Goal: Find specific page/section: Find specific page/section

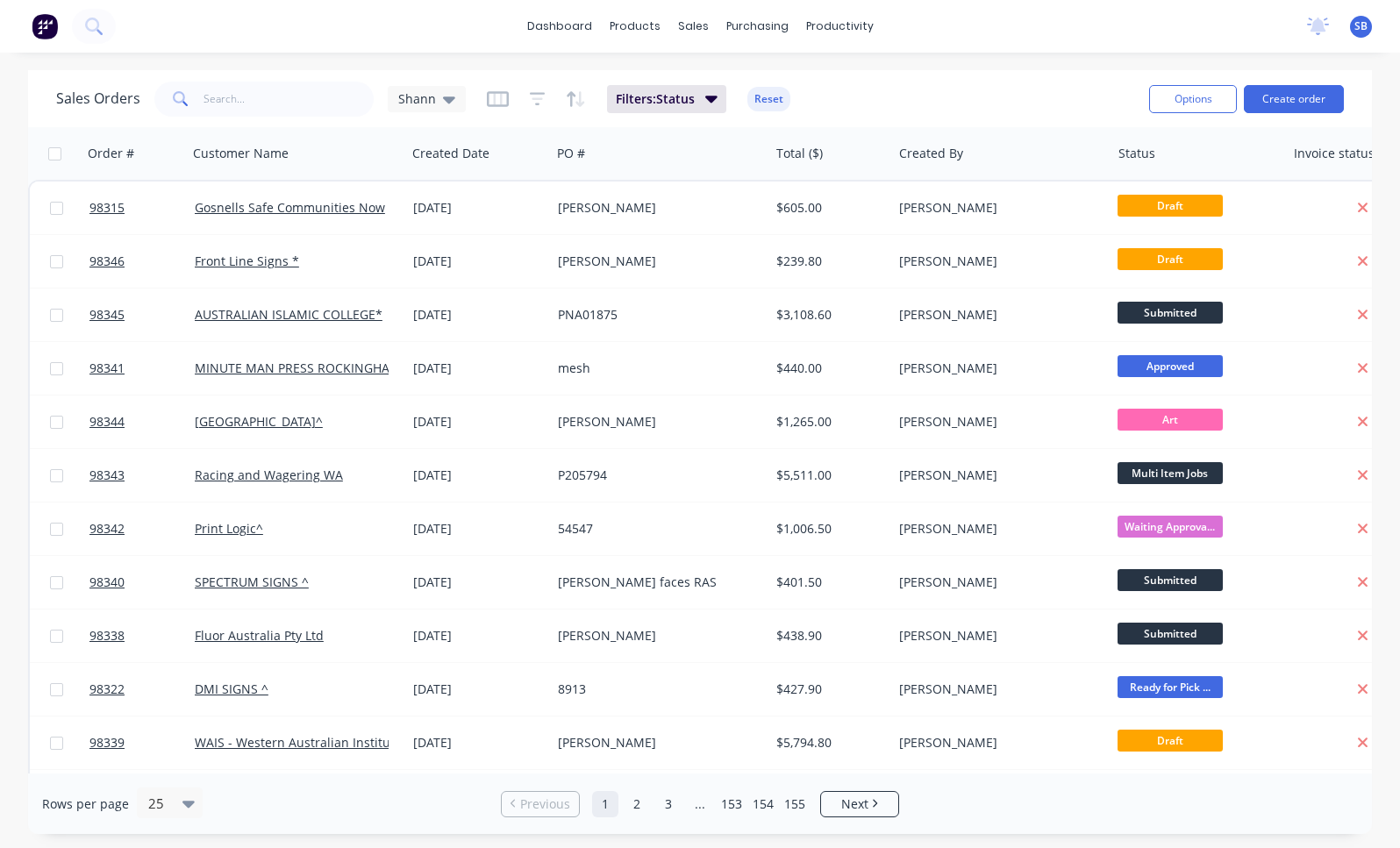
click at [639, 810] on link "2" at bounding box center [636, 804] width 26 height 26
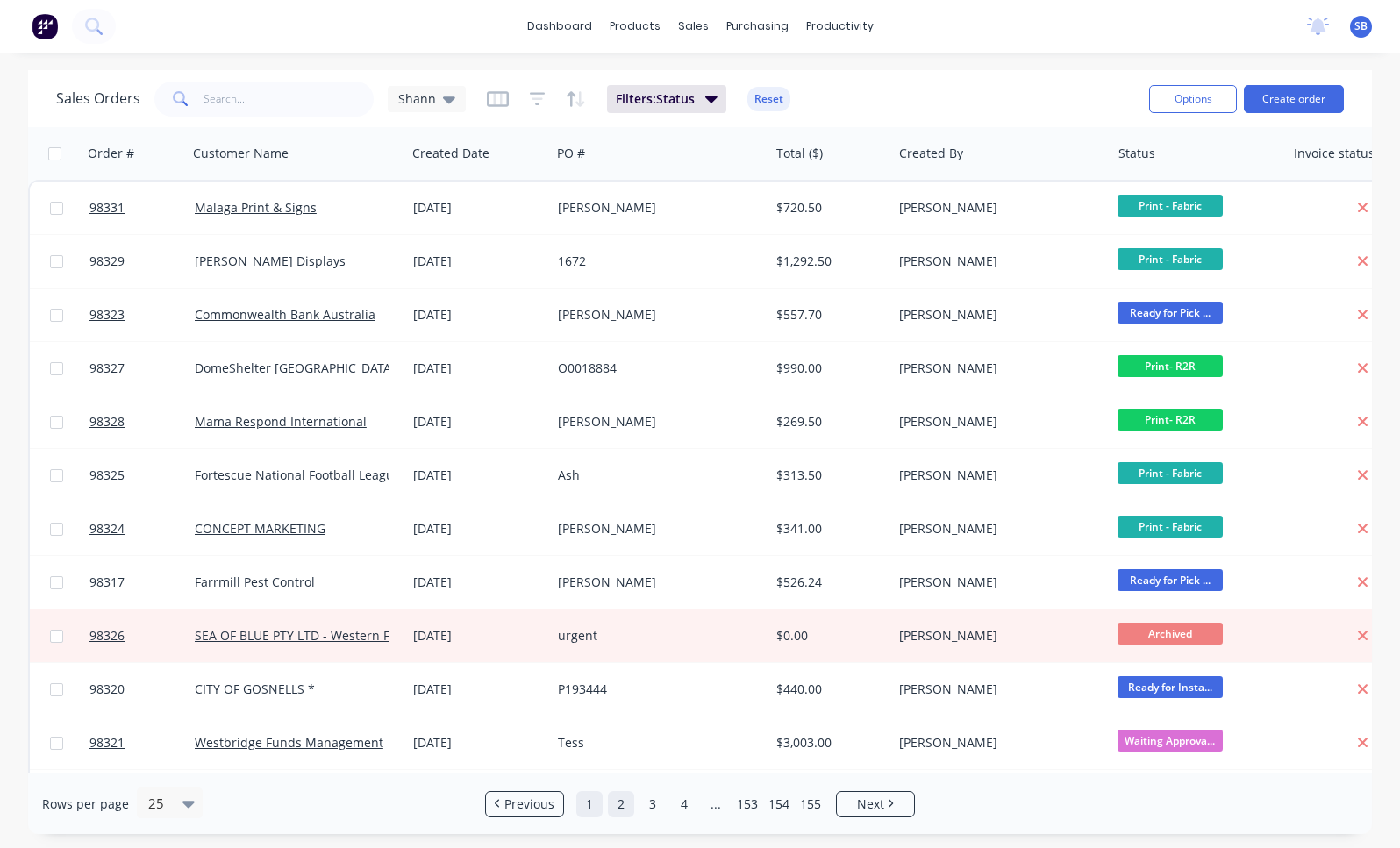
click at [595, 810] on link "1" at bounding box center [589, 804] width 26 height 26
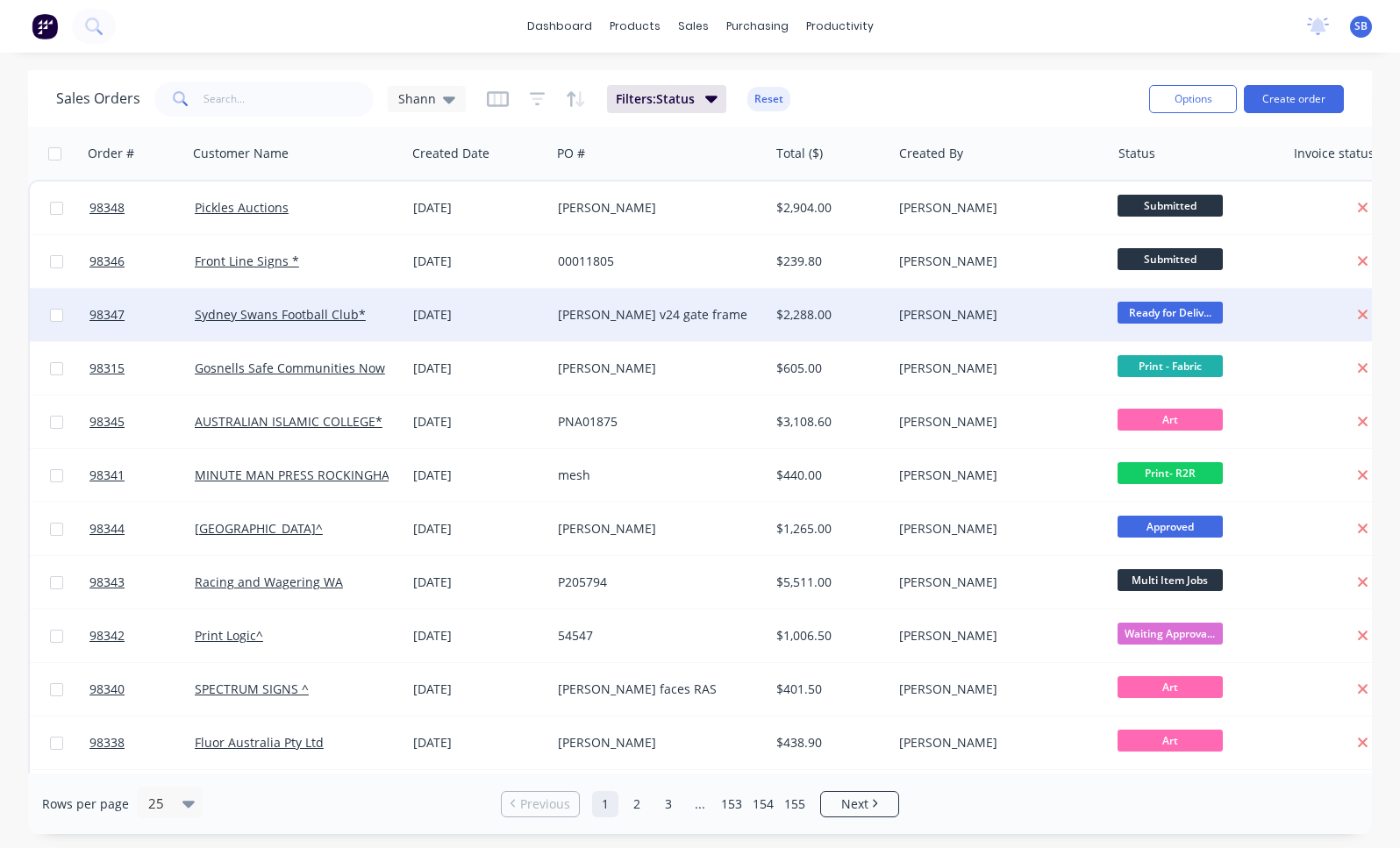
click at [645, 317] on div "[PERSON_NAME] v24 gate frame" at bounding box center [655, 315] width 193 height 18
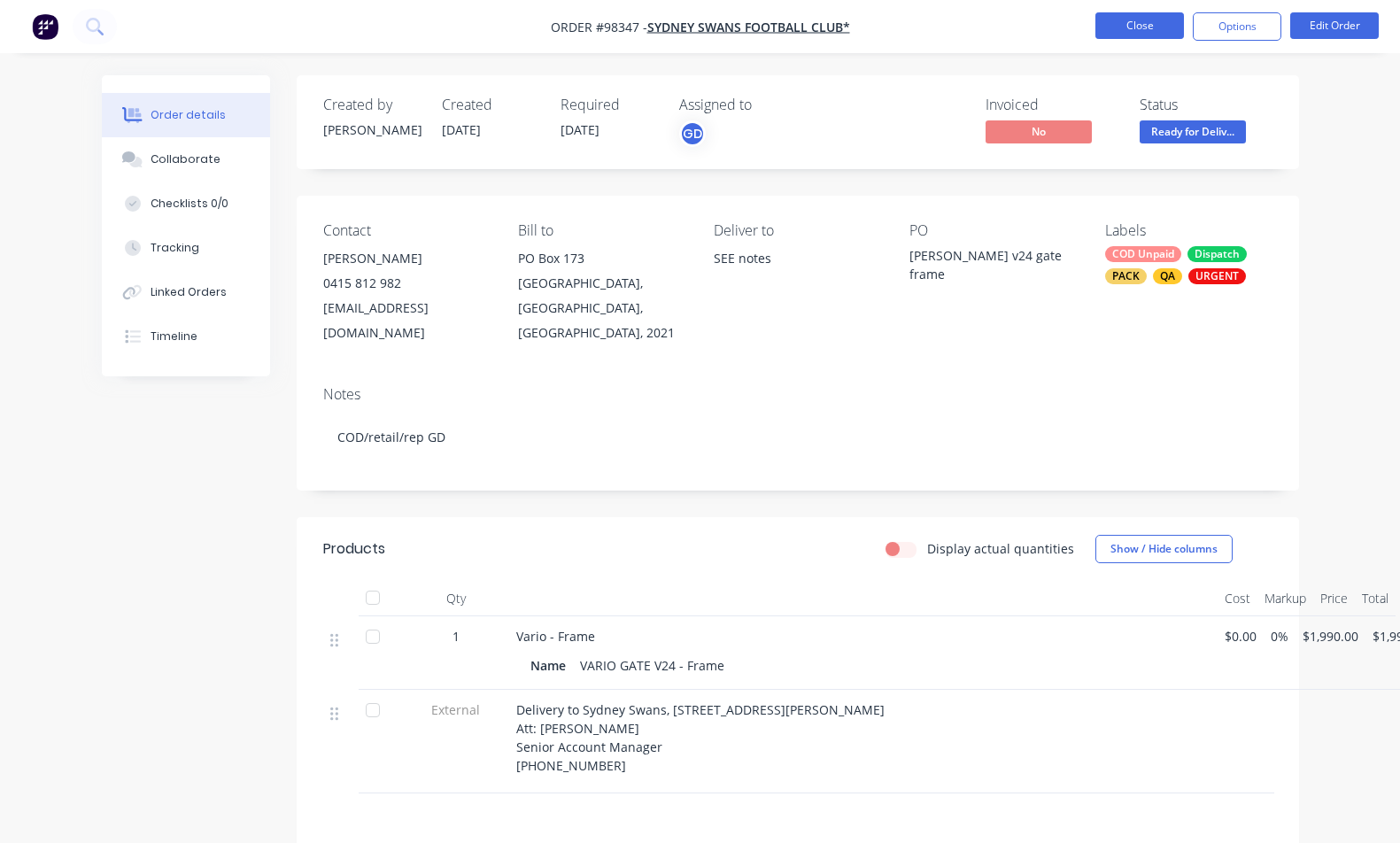
click at [1151, 35] on button "Close" at bounding box center [1140, 26] width 89 height 27
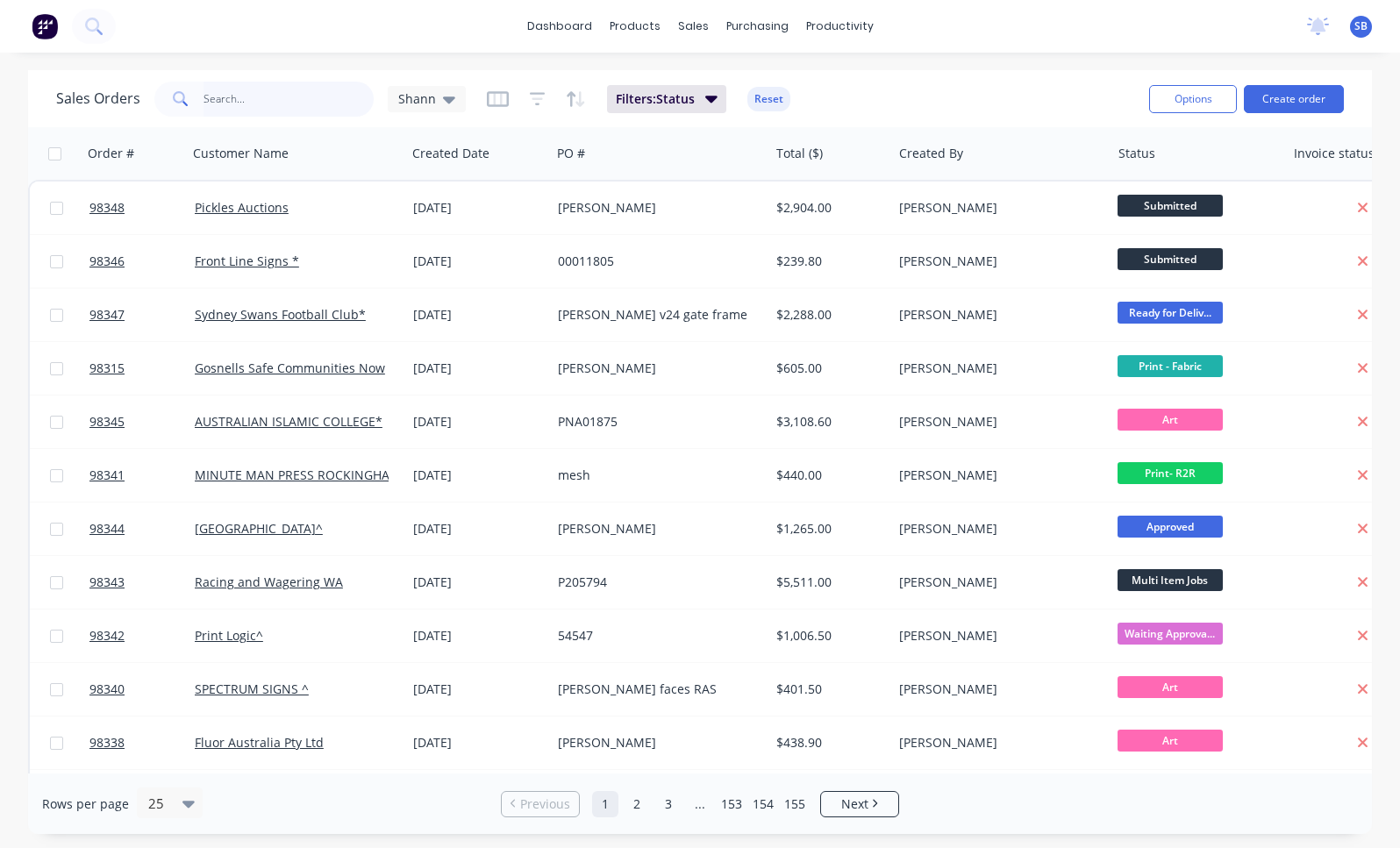
click at [338, 102] on input "text" at bounding box center [288, 100] width 171 height 35
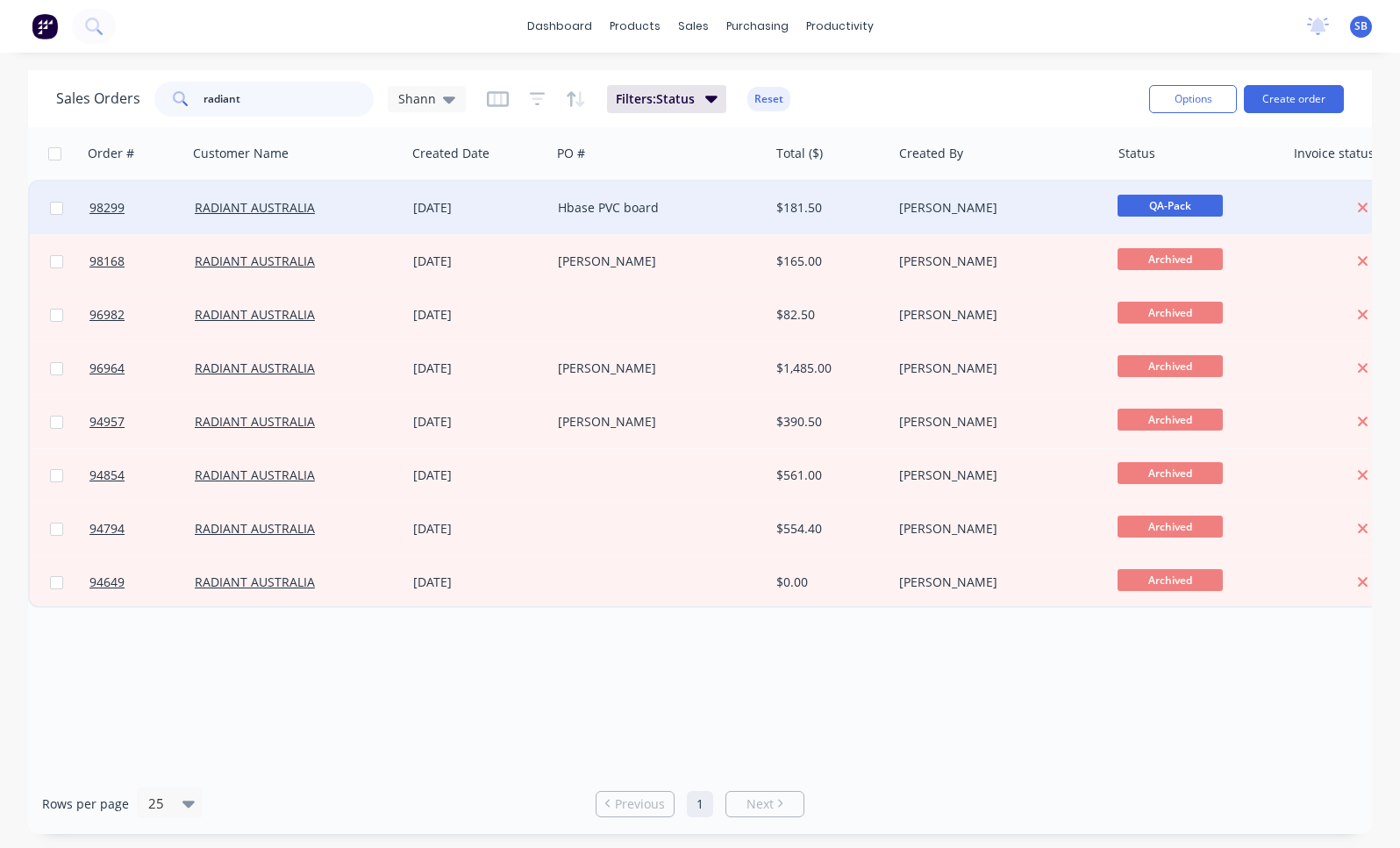
type input "radiant"
click at [602, 211] on div "Hbase PVC board" at bounding box center [655, 208] width 193 height 18
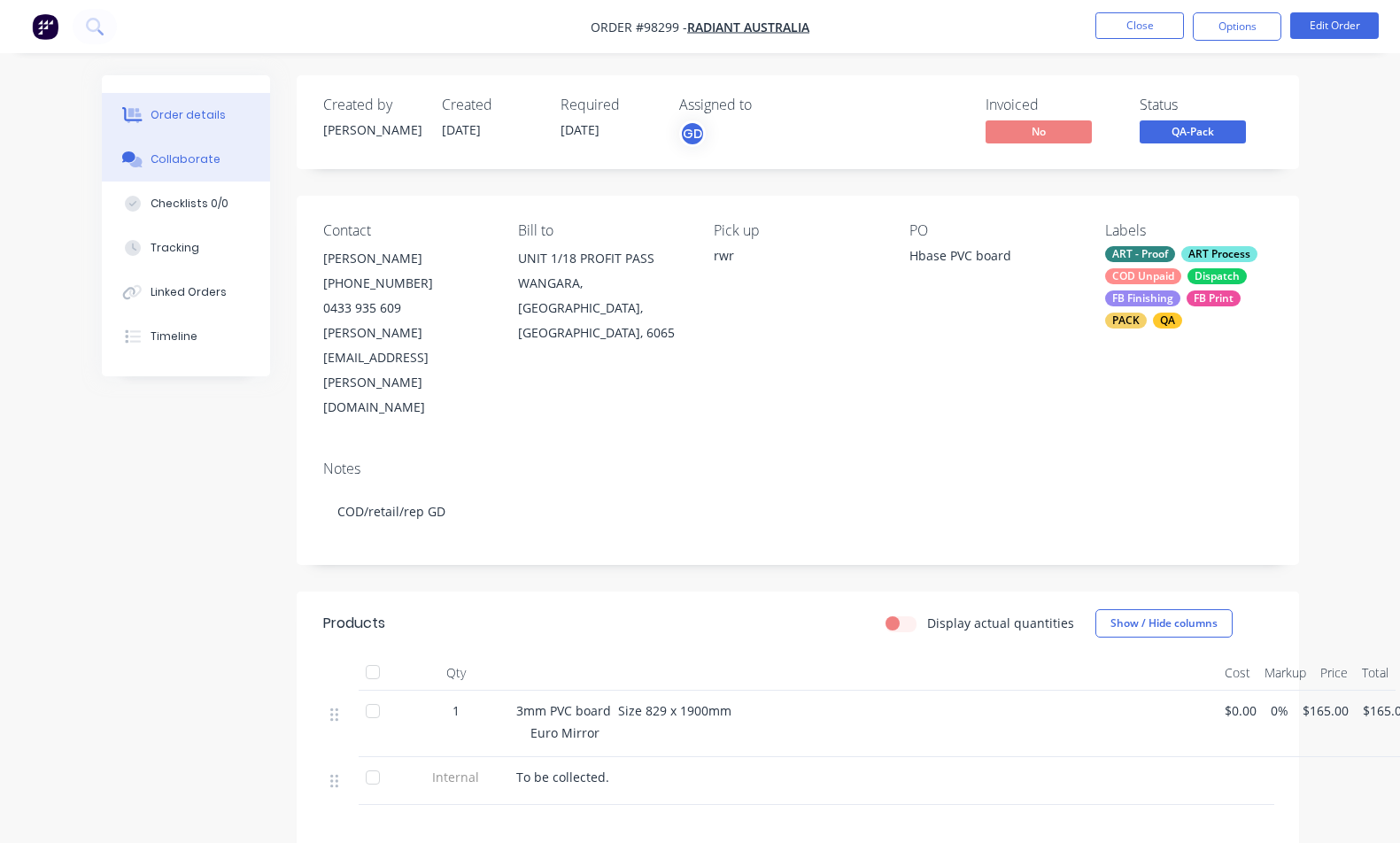
click at [150, 156] on button "Collaborate" at bounding box center [185, 159] width 169 height 44
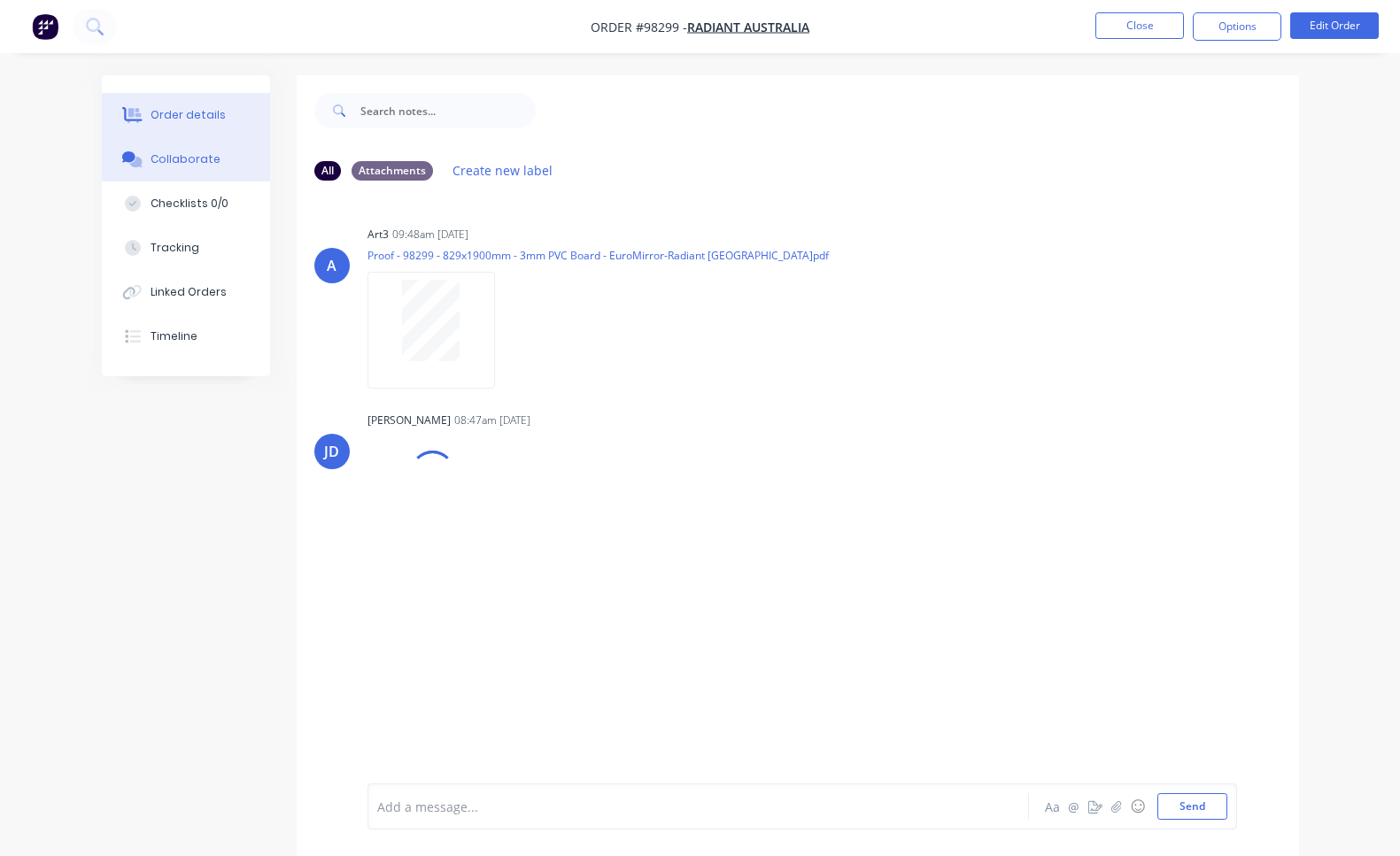
click at [197, 116] on div "Order details" at bounding box center [188, 115] width 75 height 16
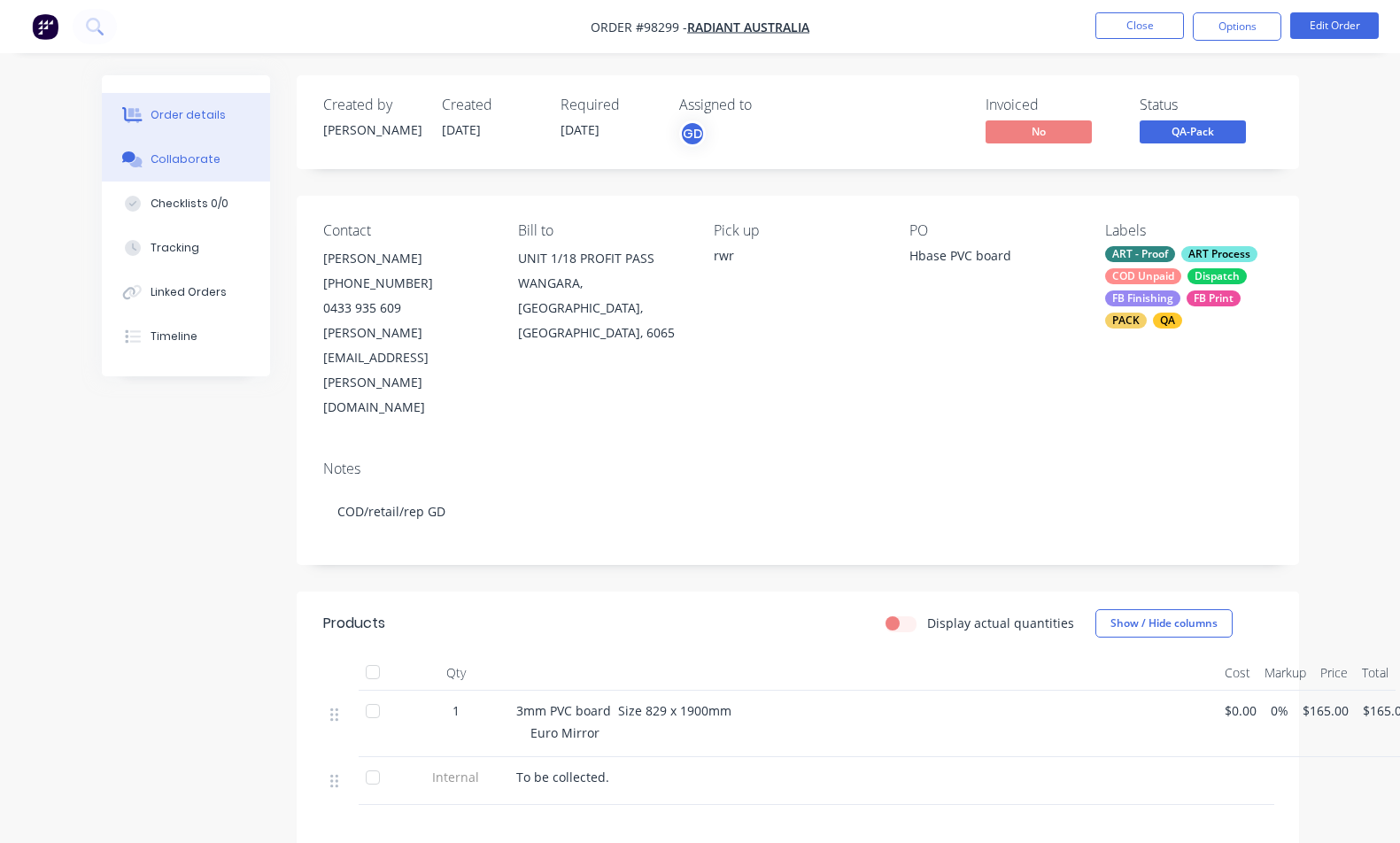
click at [196, 161] on div "Collaborate" at bounding box center [185, 160] width 70 height 16
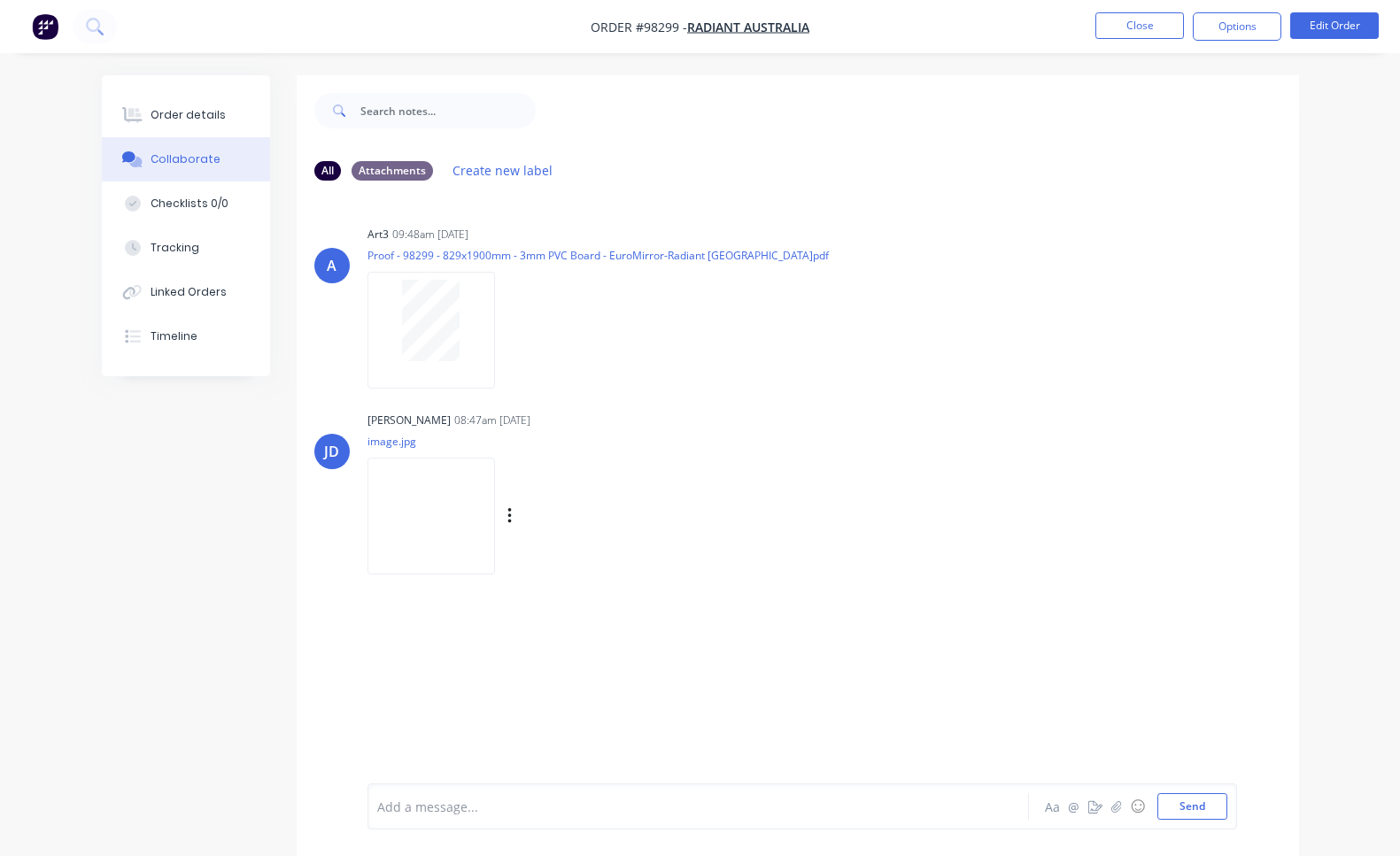
click at [434, 517] on img at bounding box center [431, 516] width 127 height 116
click at [160, 118] on div "Order details" at bounding box center [188, 115] width 75 height 16
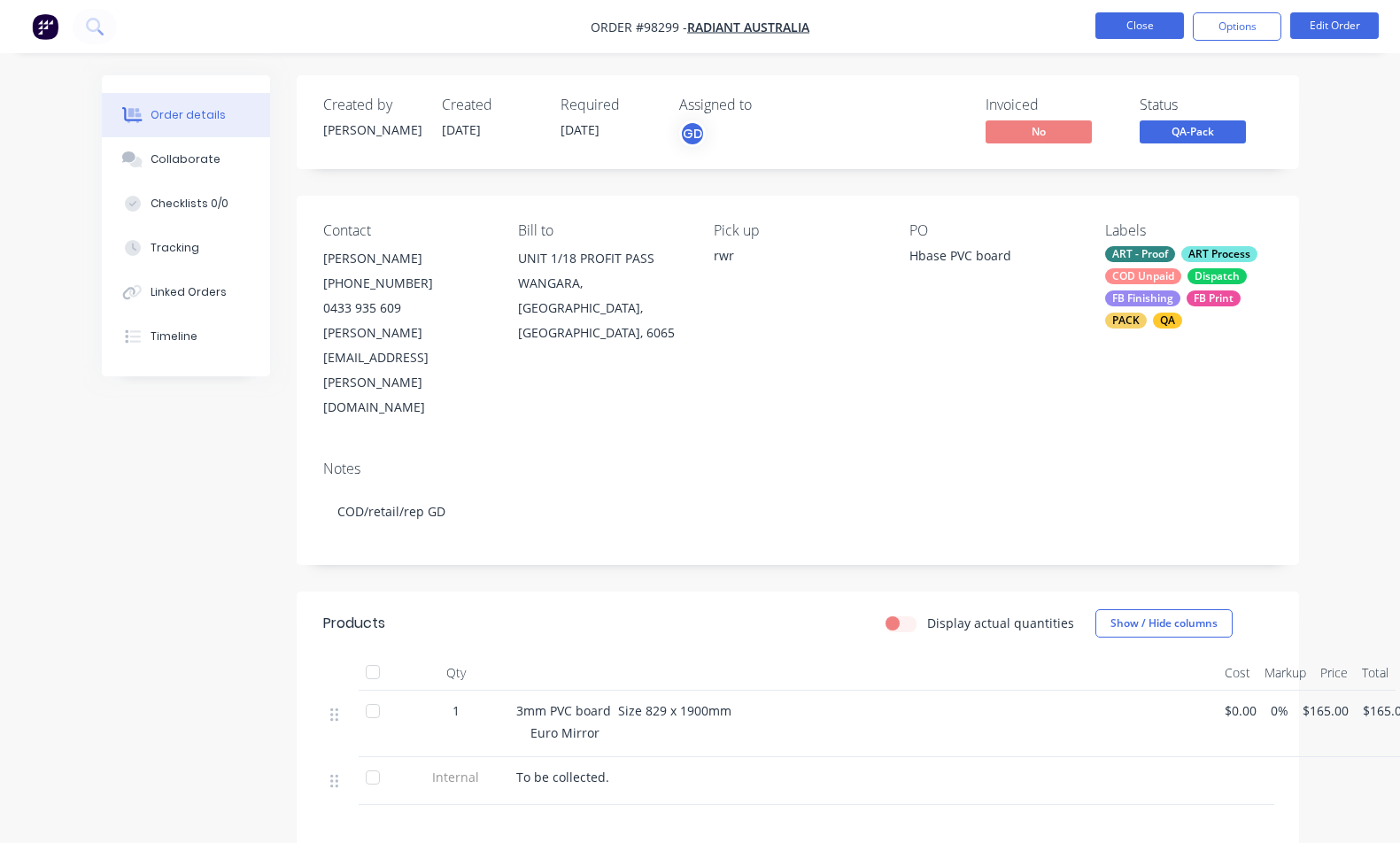
click at [1159, 32] on button "Close" at bounding box center [1140, 26] width 89 height 27
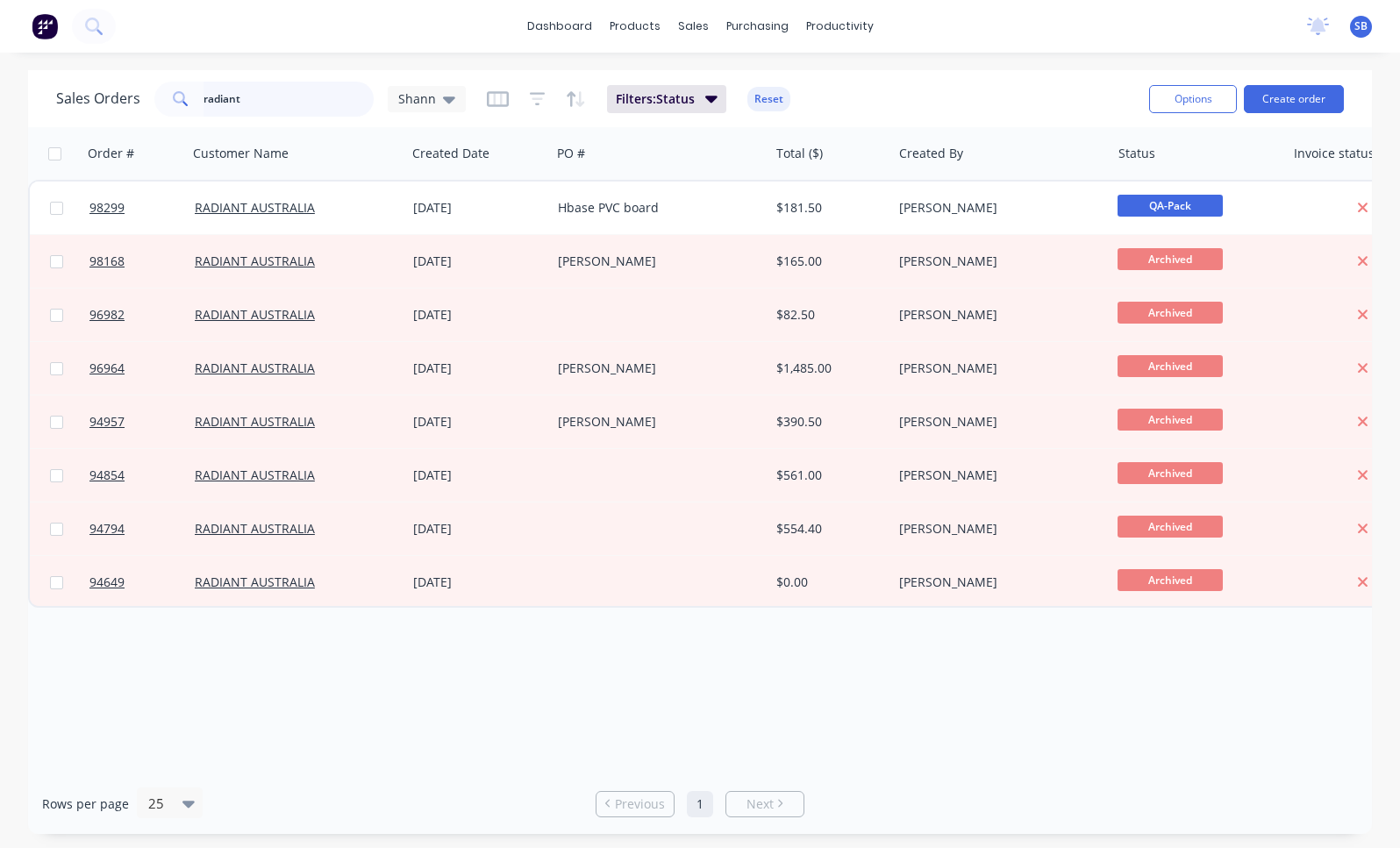
click at [265, 100] on input "radiant" at bounding box center [288, 100] width 171 height 35
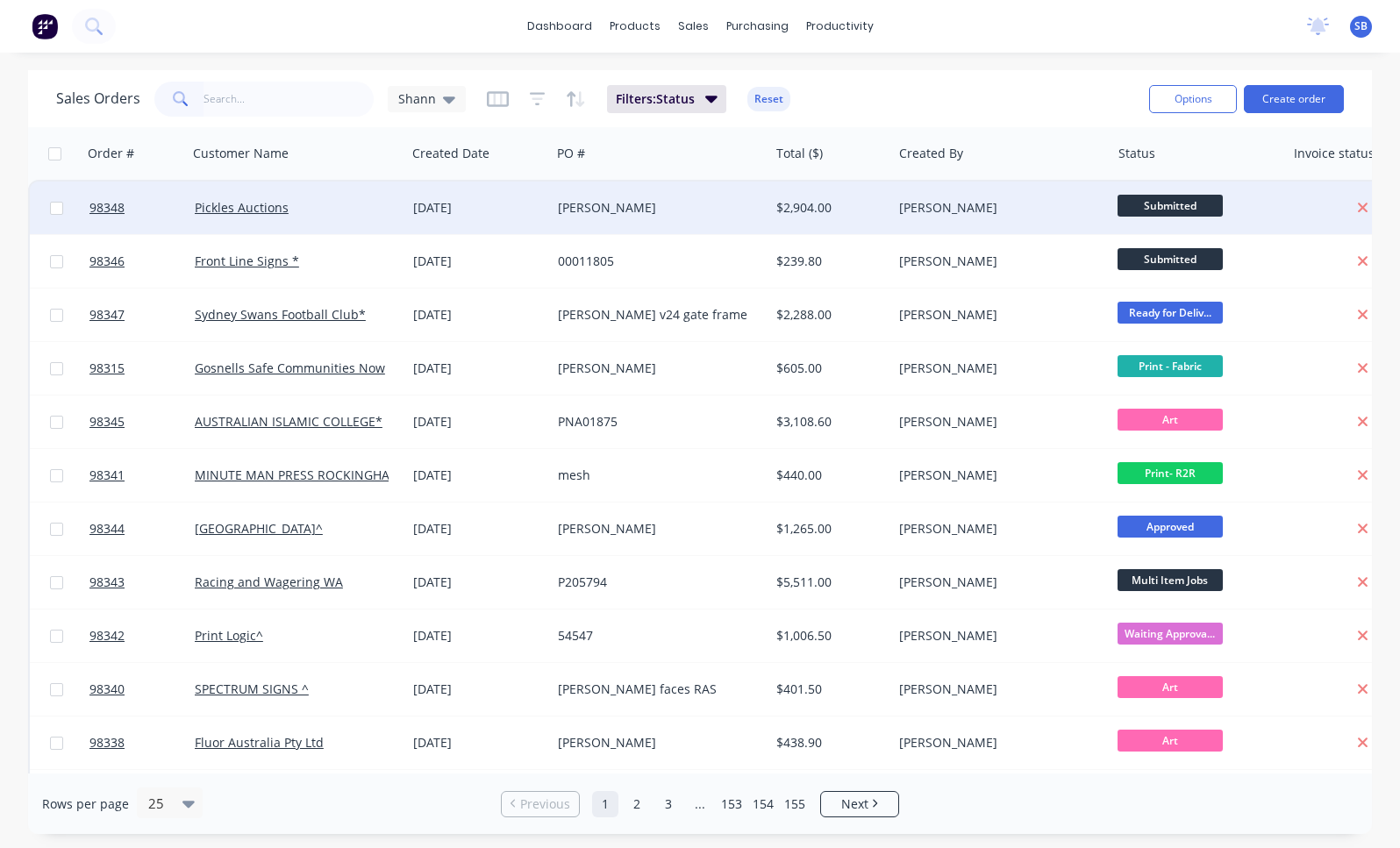
click at [607, 216] on div "[PERSON_NAME]" at bounding box center [655, 208] width 193 height 18
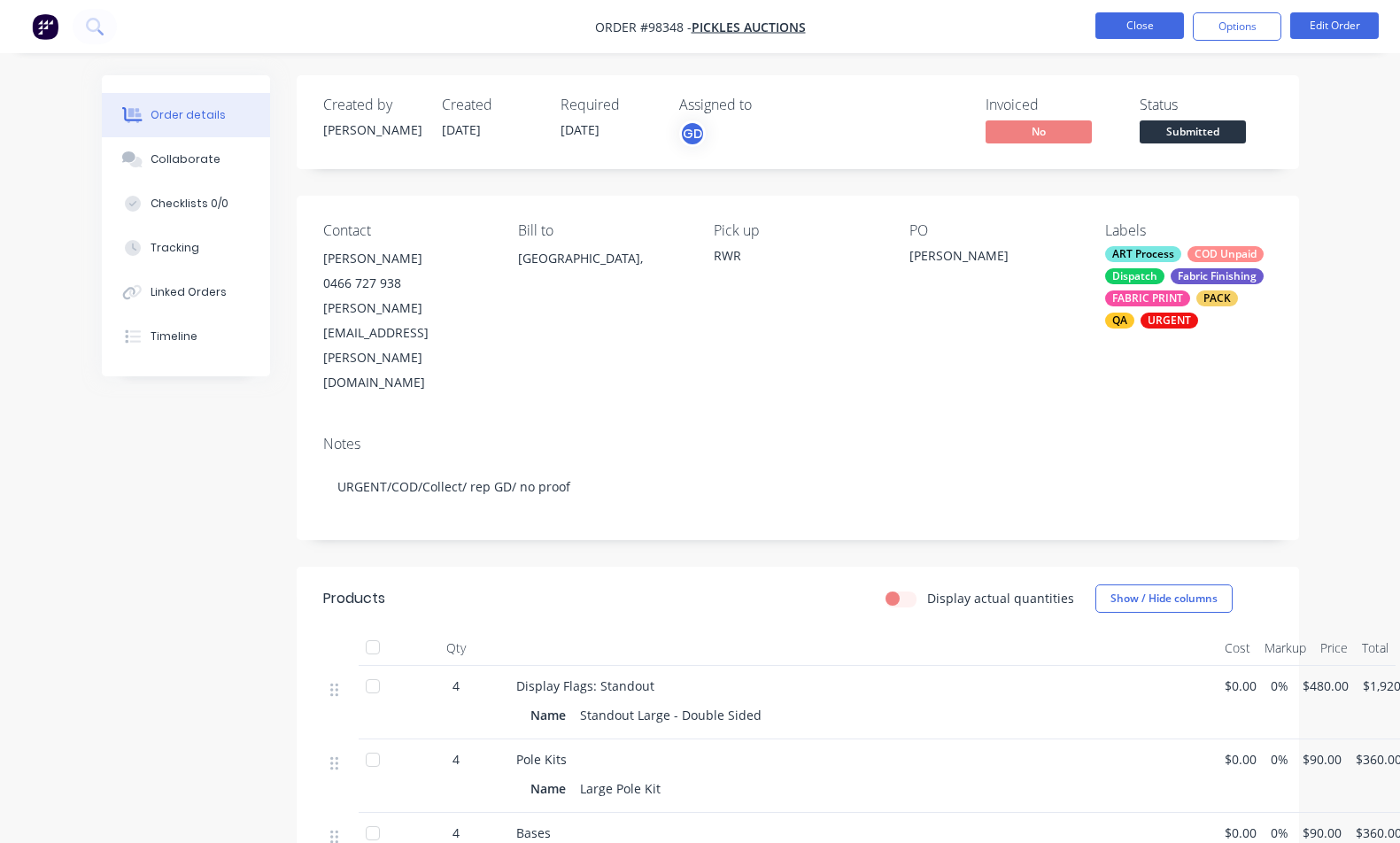
click at [1137, 23] on button "Close" at bounding box center [1140, 26] width 89 height 27
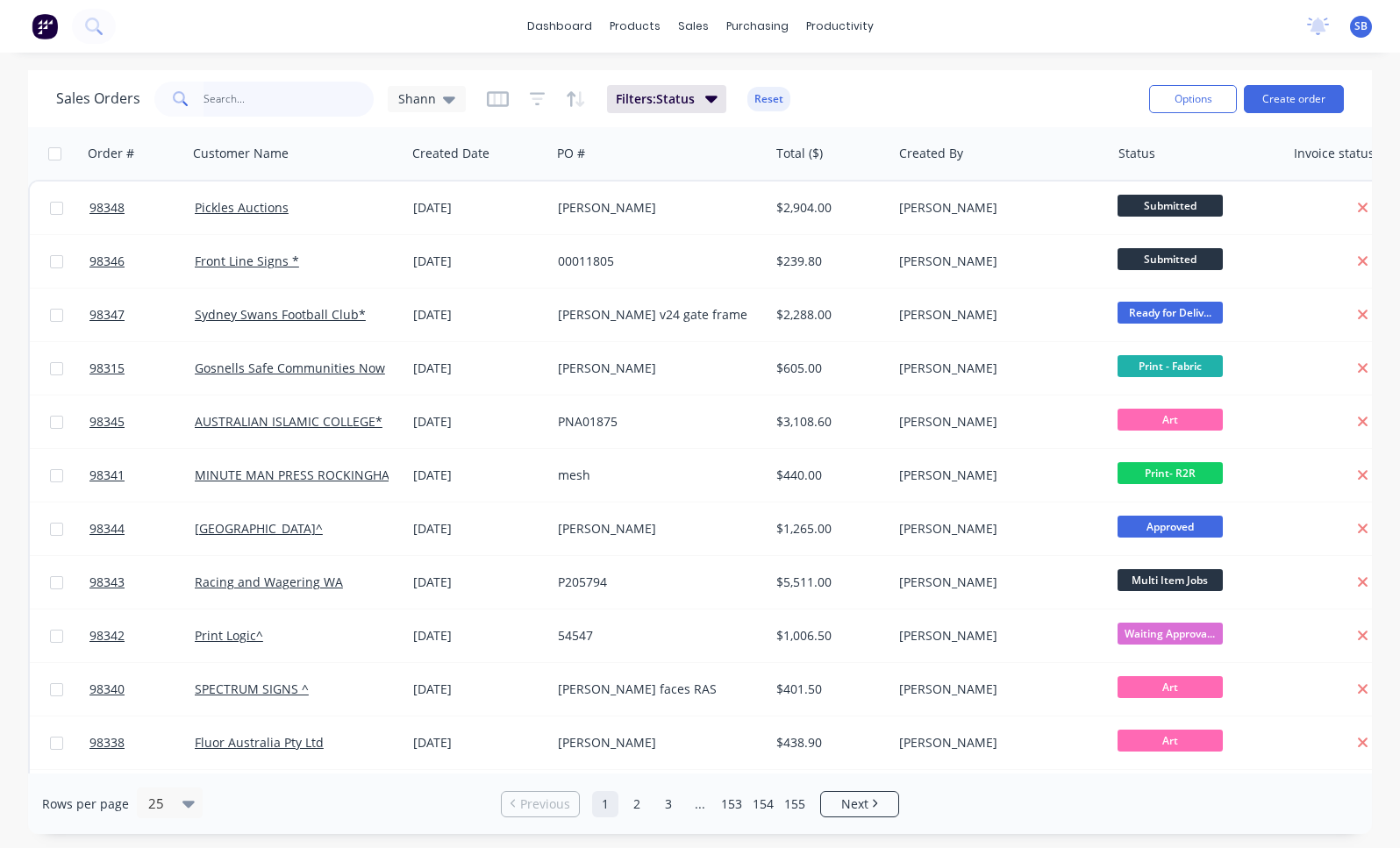
click at [302, 97] on input "text" at bounding box center [288, 100] width 171 height 35
type input "radiant"
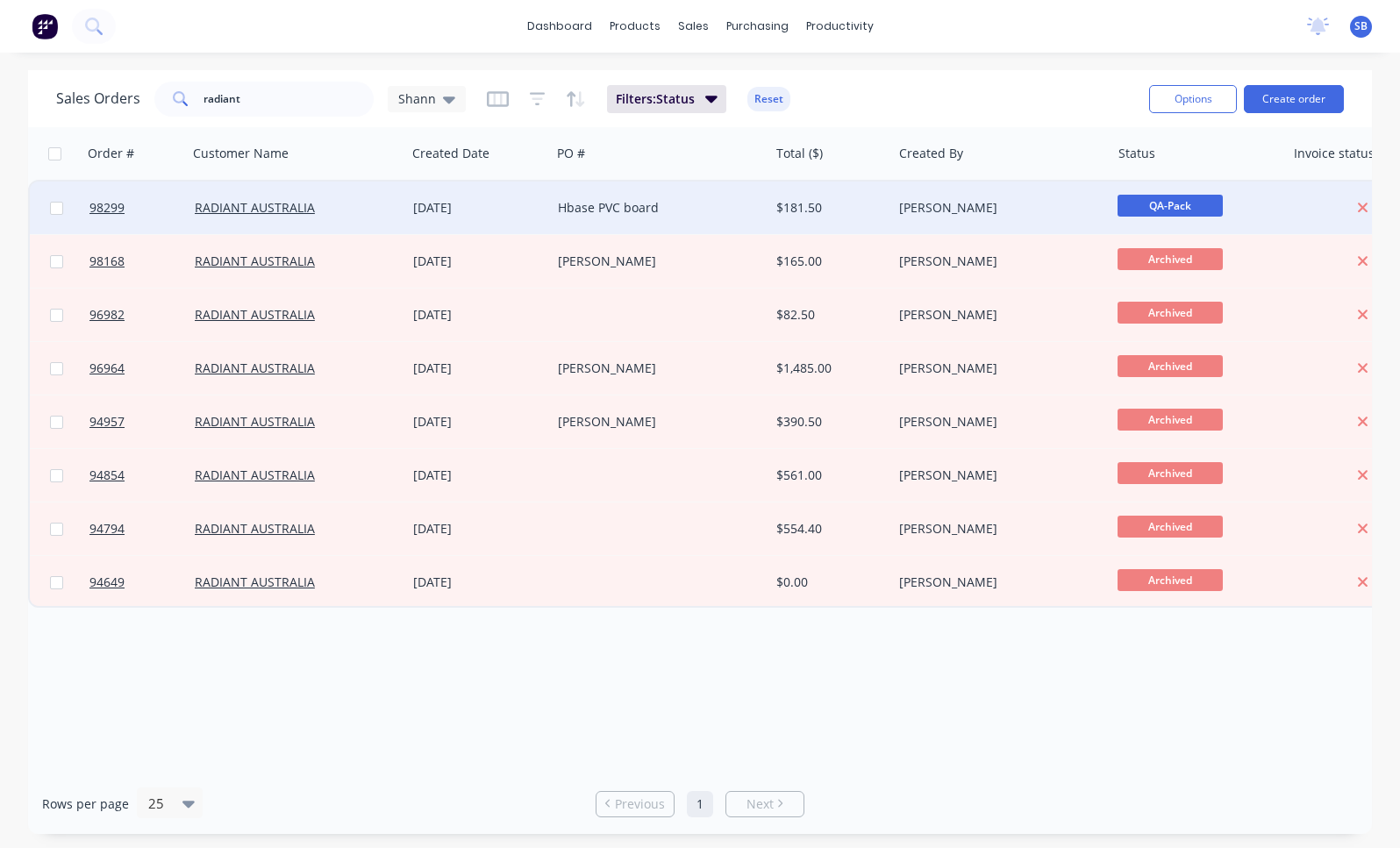
click at [615, 211] on div "Hbase PVC board" at bounding box center [655, 208] width 193 height 18
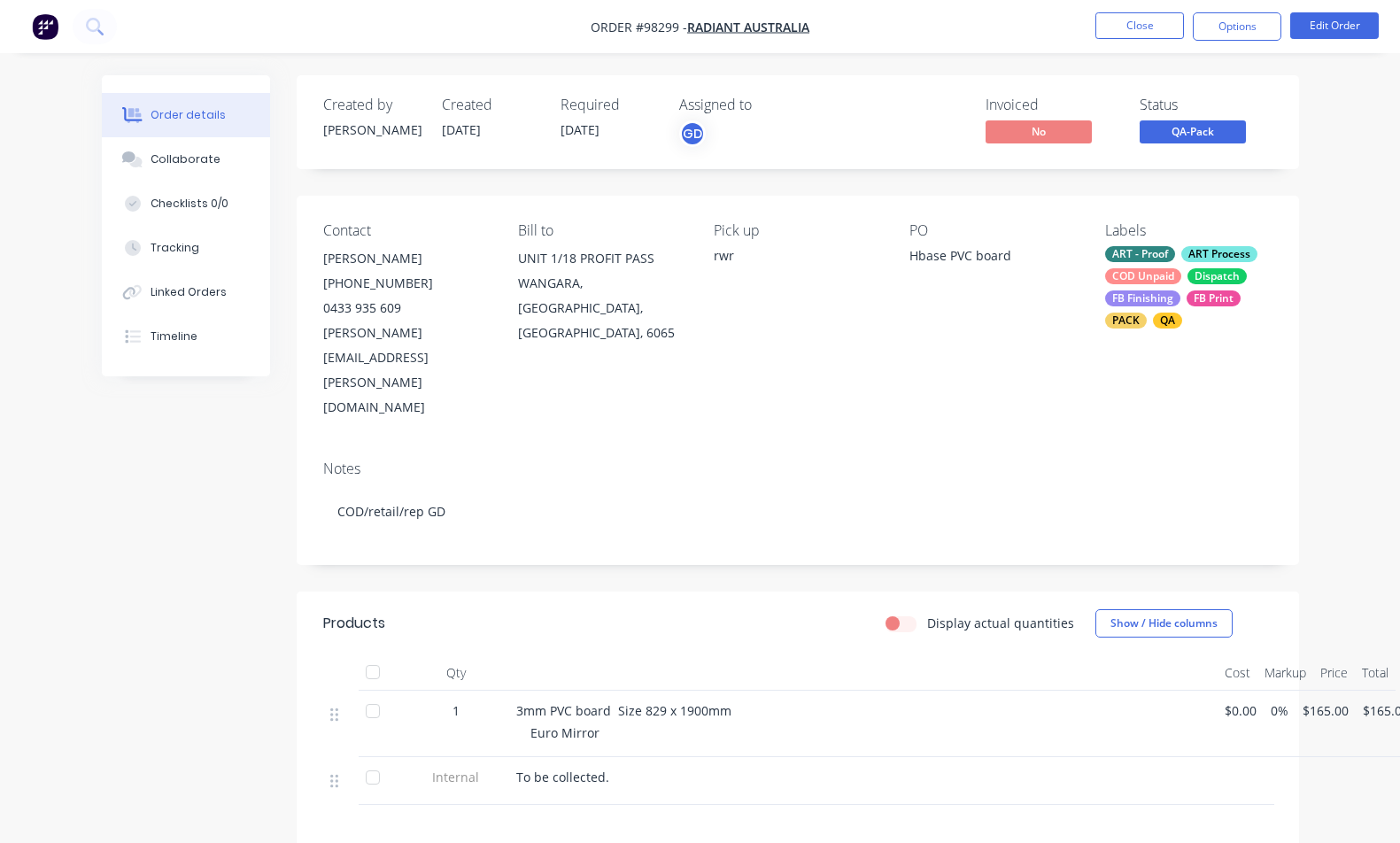
click at [1168, 277] on div "COD Unpaid" at bounding box center [1143, 276] width 76 height 16
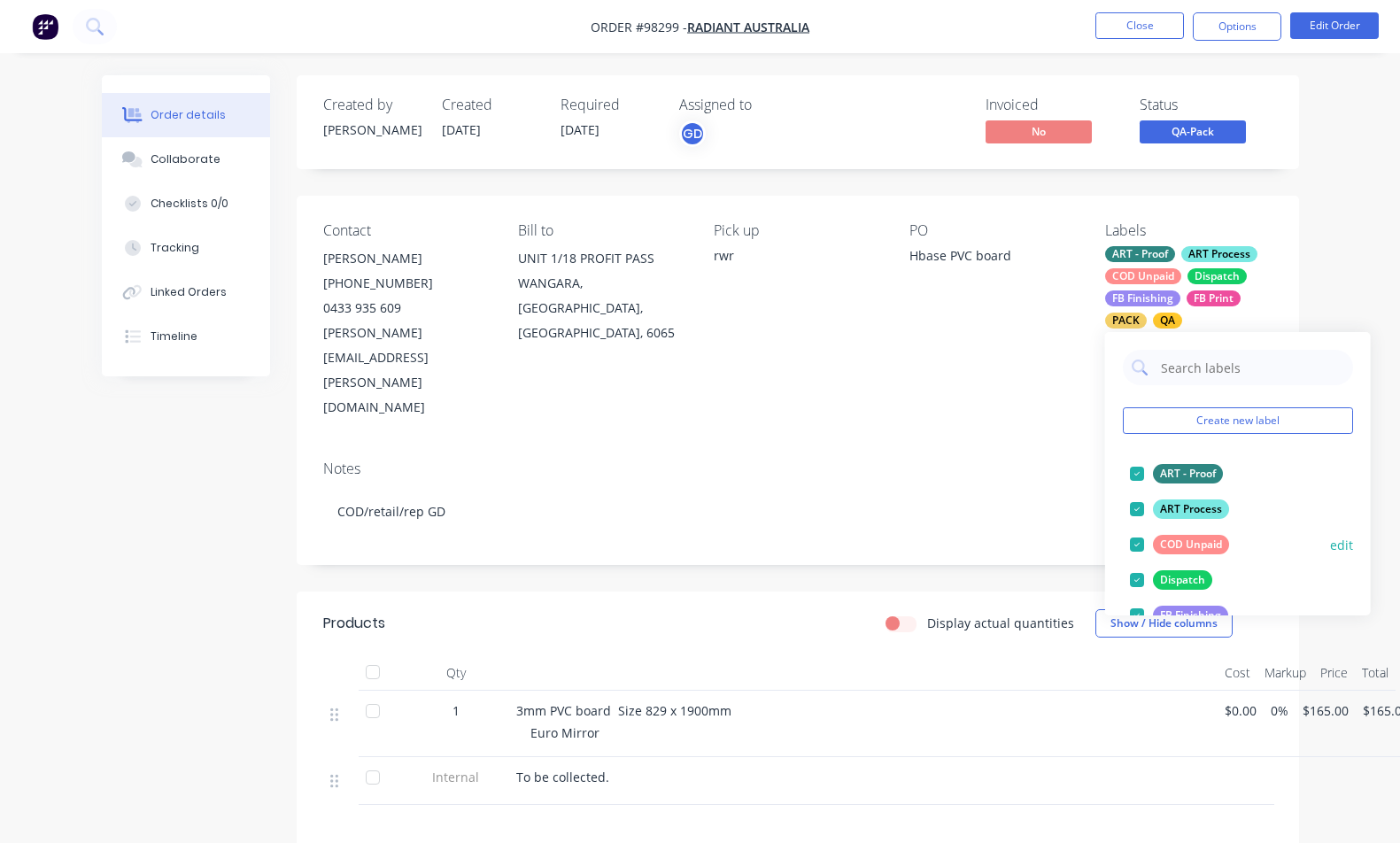
click at [1137, 549] on div at bounding box center [1137, 544] width 35 height 35
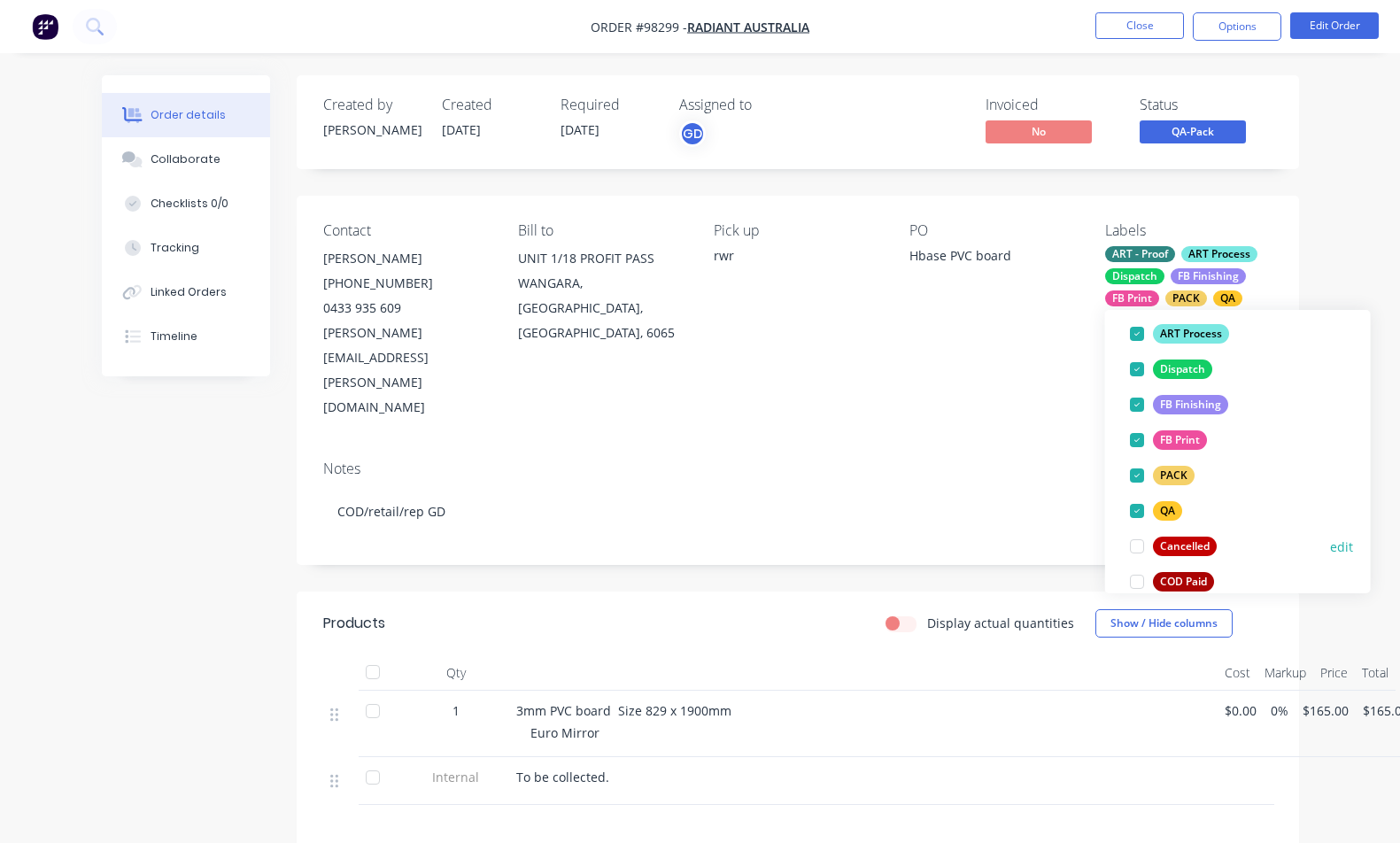
scroll to position [196, 0]
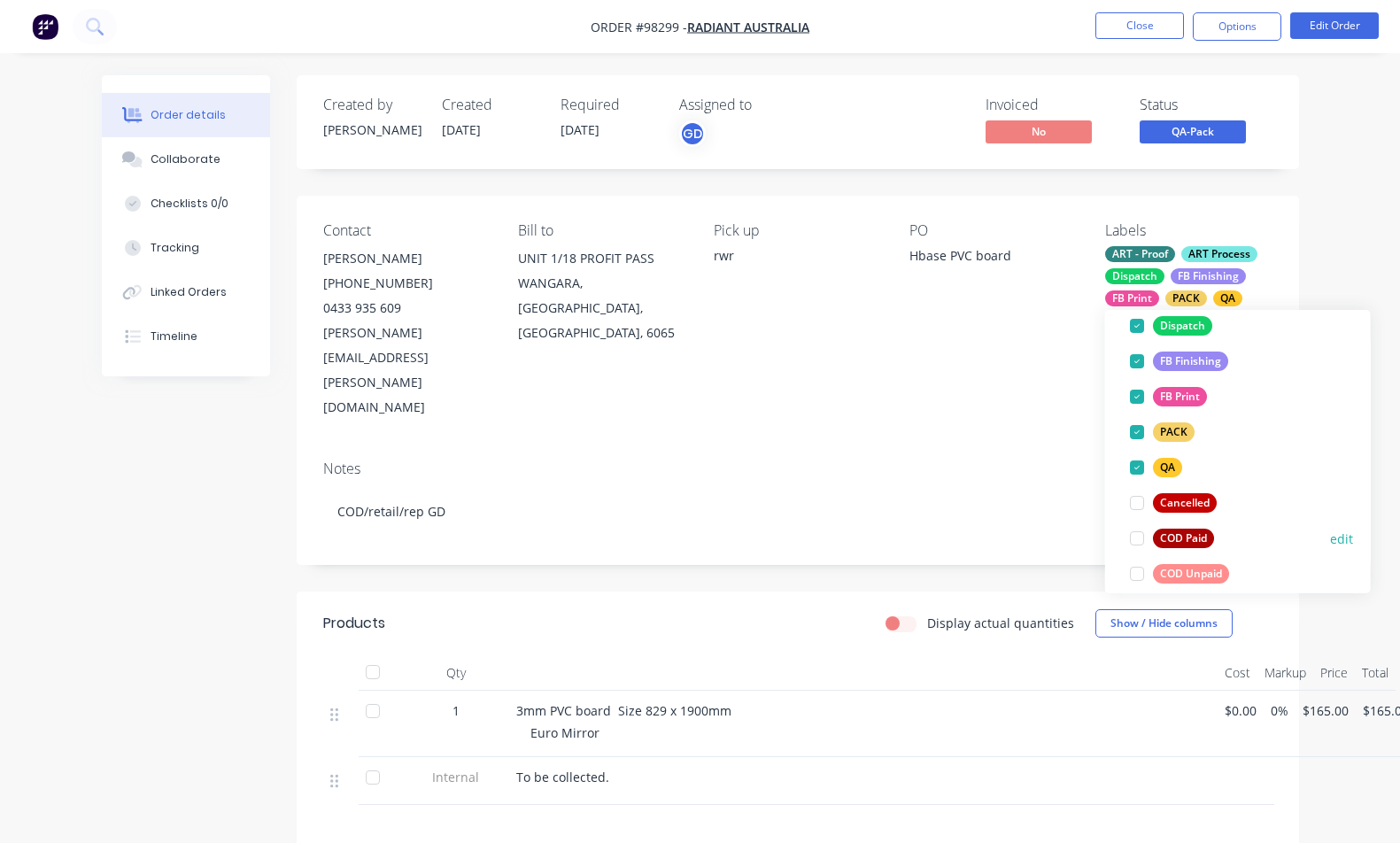
click at [1140, 543] on div at bounding box center [1137, 538] width 35 height 35
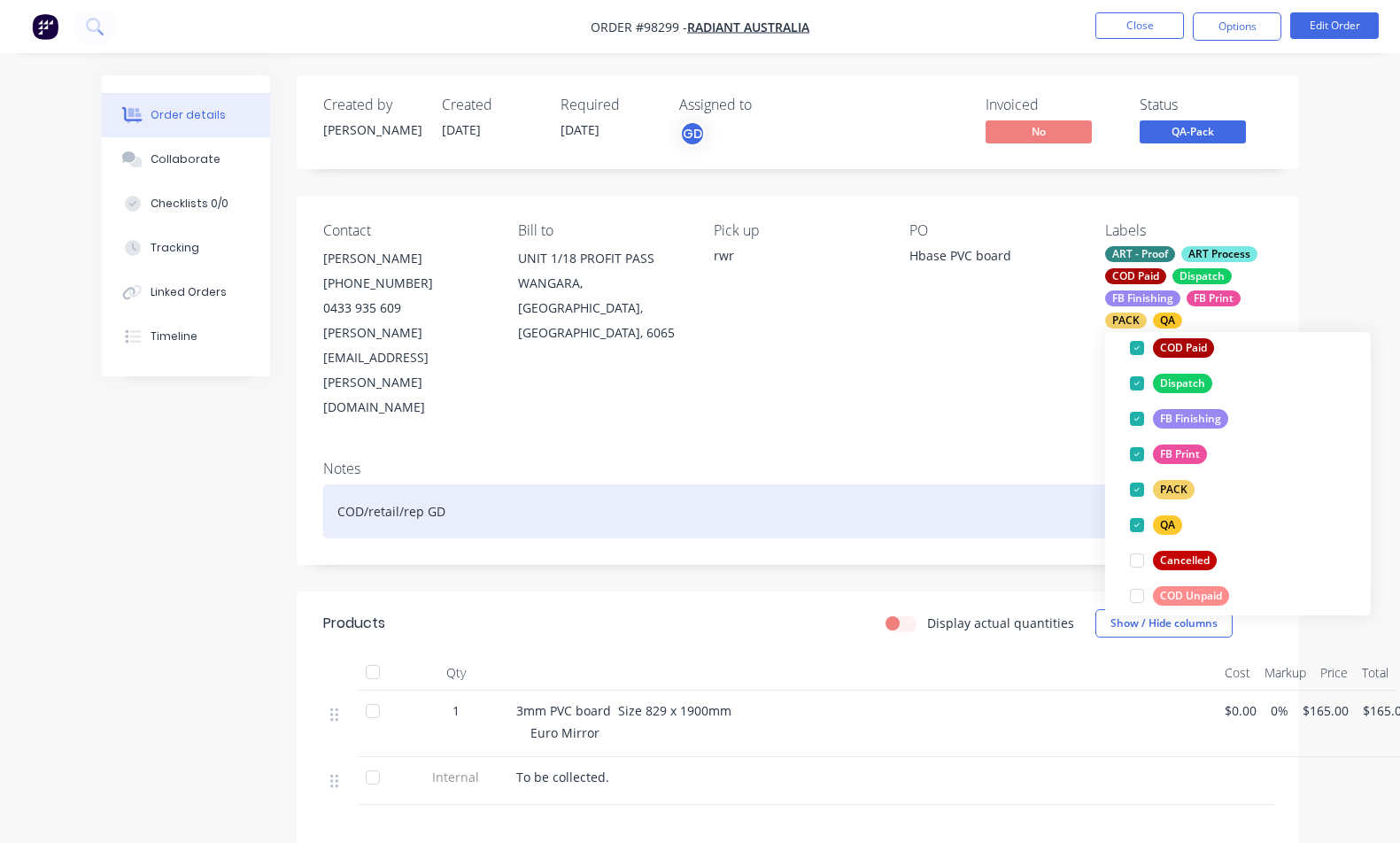
click at [984, 484] on div "COD/retail/rep GD" at bounding box center [798, 511] width 949 height 54
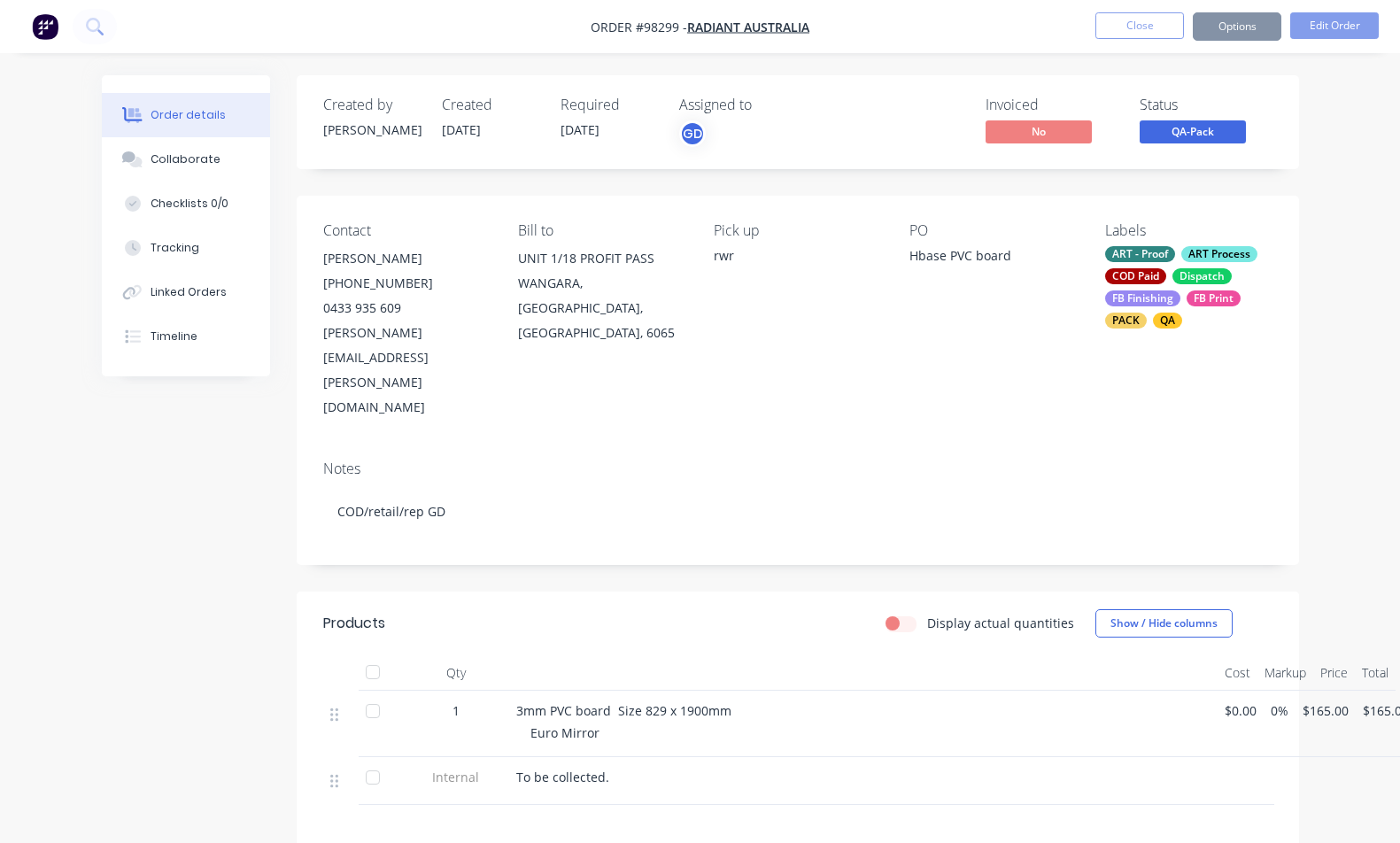
click at [1133, 2] on nav "Order #98299 - RADIANT AUSTRALIA Close Options Edit Order" at bounding box center [700, 27] width 1400 height 53
click at [1136, 22] on button "Close" at bounding box center [1140, 26] width 89 height 27
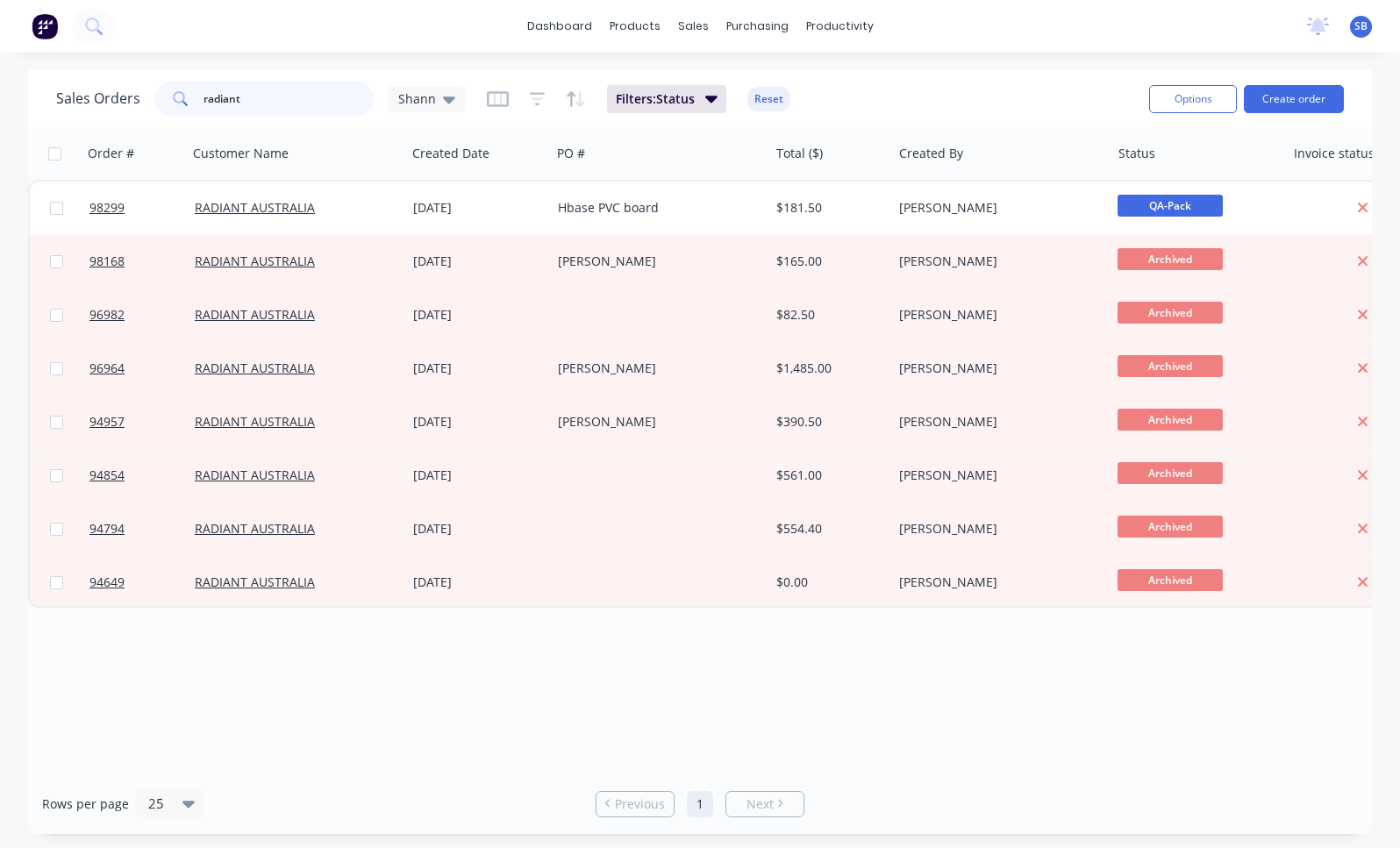
click at [277, 96] on input "radiant" at bounding box center [288, 100] width 171 height 35
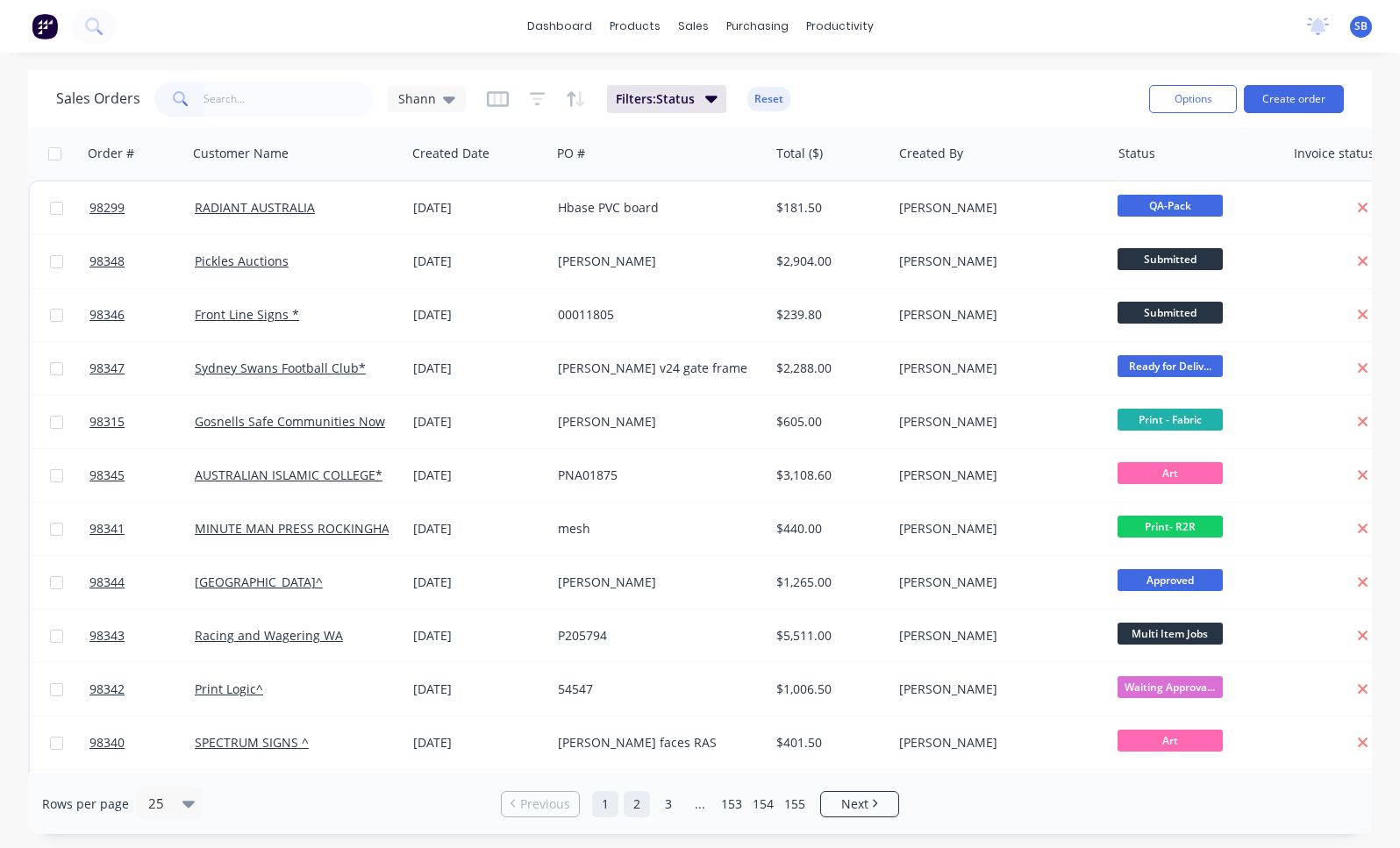
click at [639, 807] on link "2" at bounding box center [636, 804] width 26 height 26
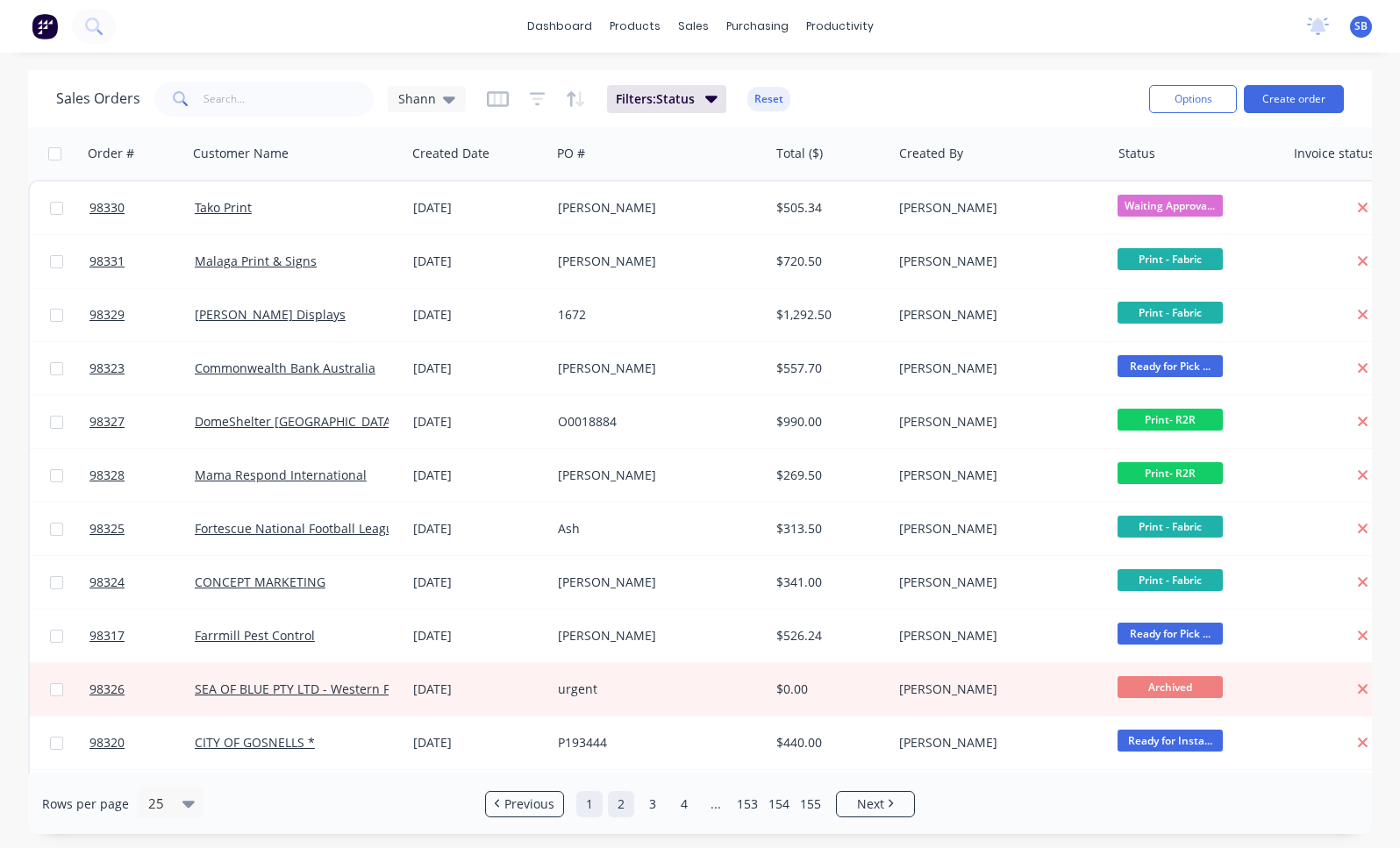
click at [593, 808] on link "1" at bounding box center [589, 804] width 26 height 26
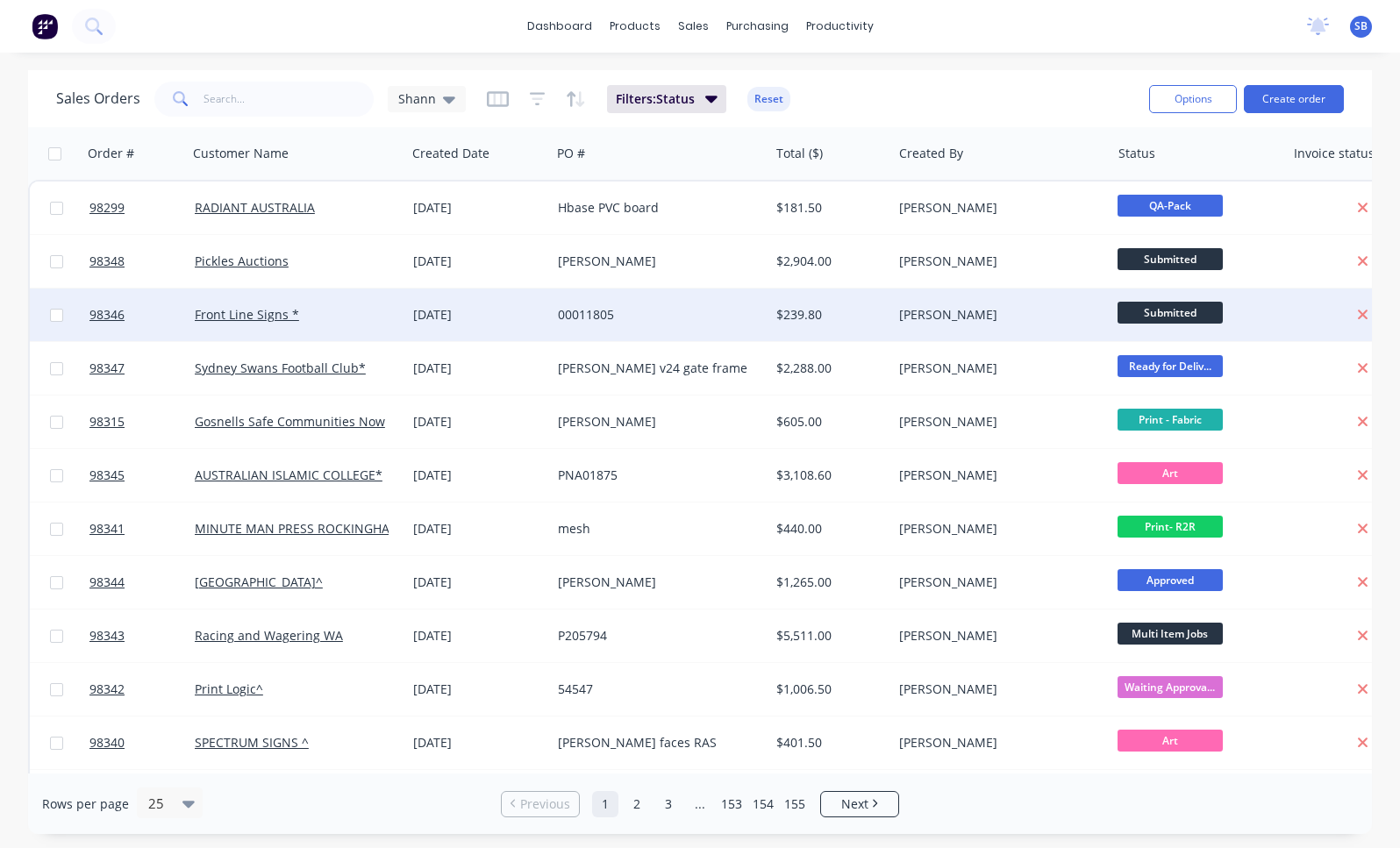
click at [811, 330] on div "$239.80" at bounding box center [831, 315] width 123 height 53
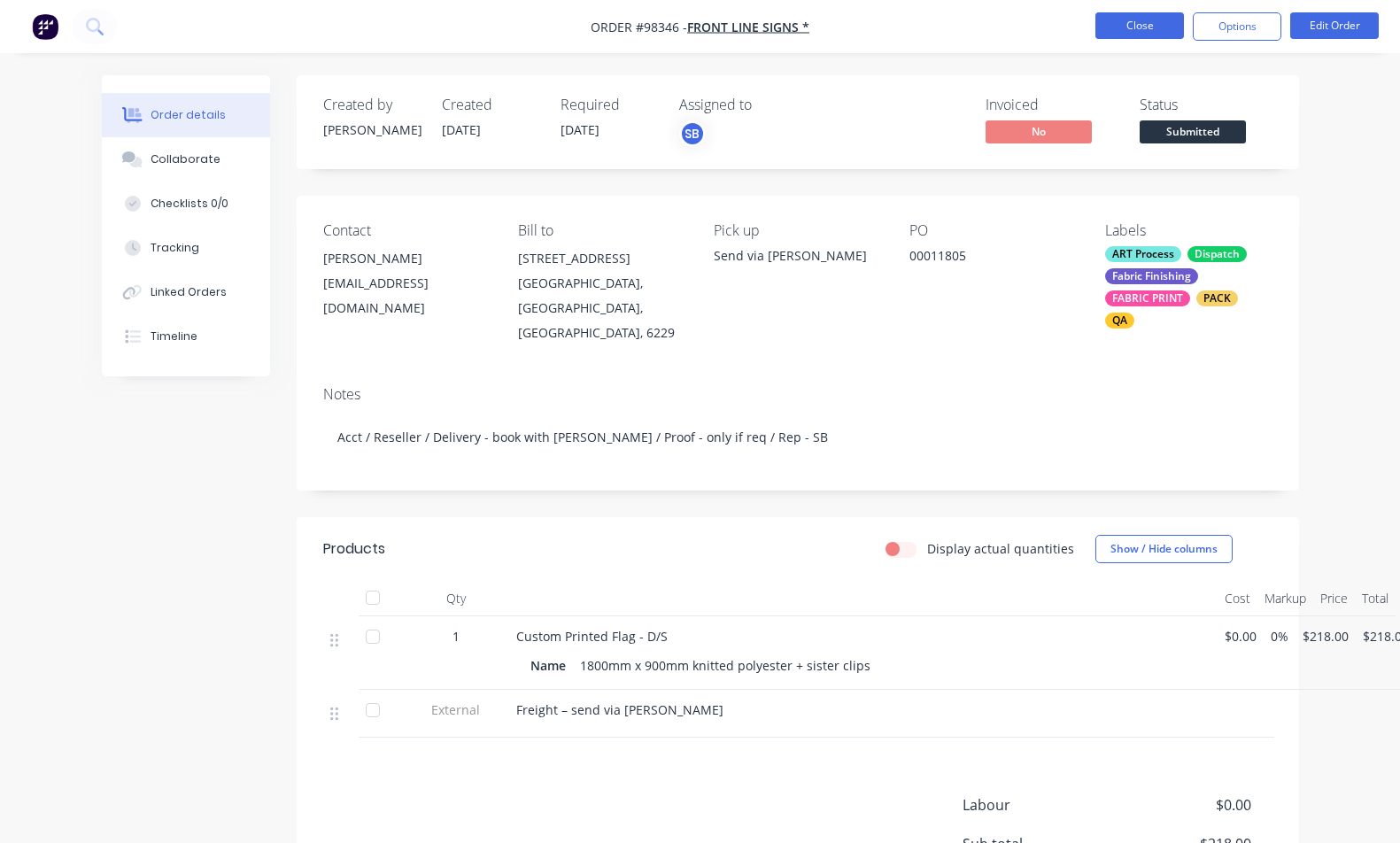
click at [1118, 19] on button "Close" at bounding box center [1140, 26] width 89 height 27
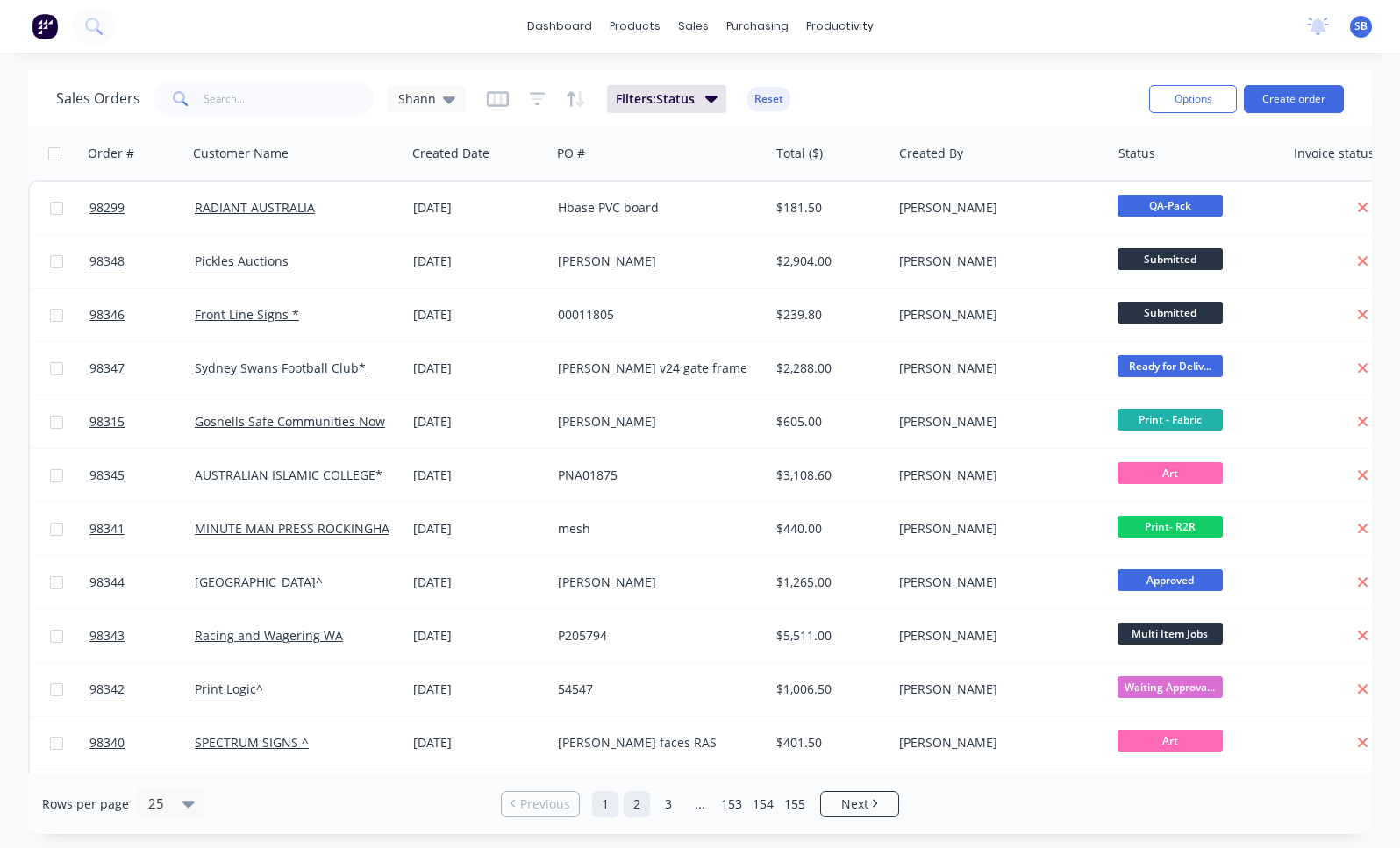
click at [635, 804] on link "2" at bounding box center [636, 804] width 26 height 26
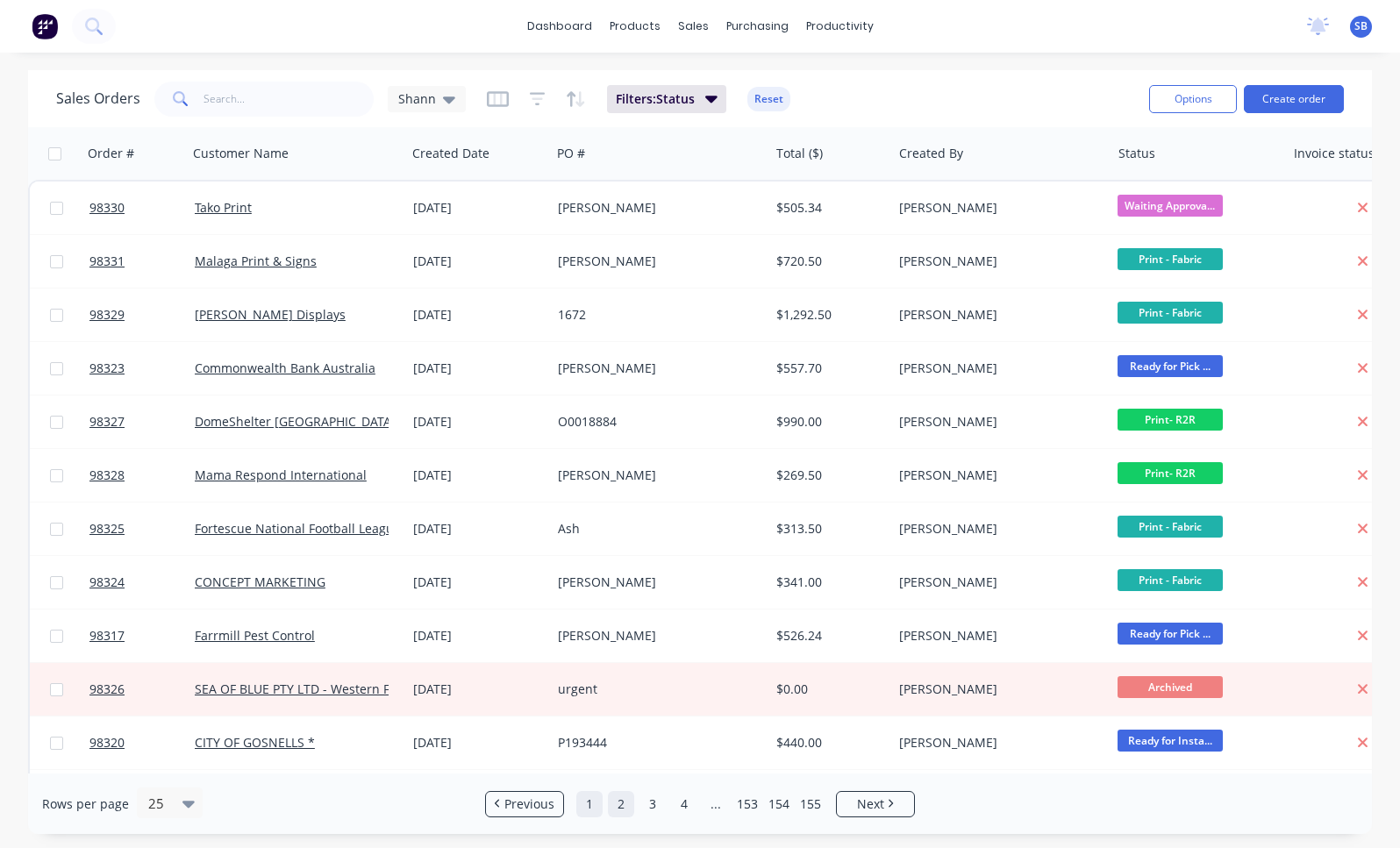
click at [598, 808] on link "1" at bounding box center [589, 804] width 26 height 26
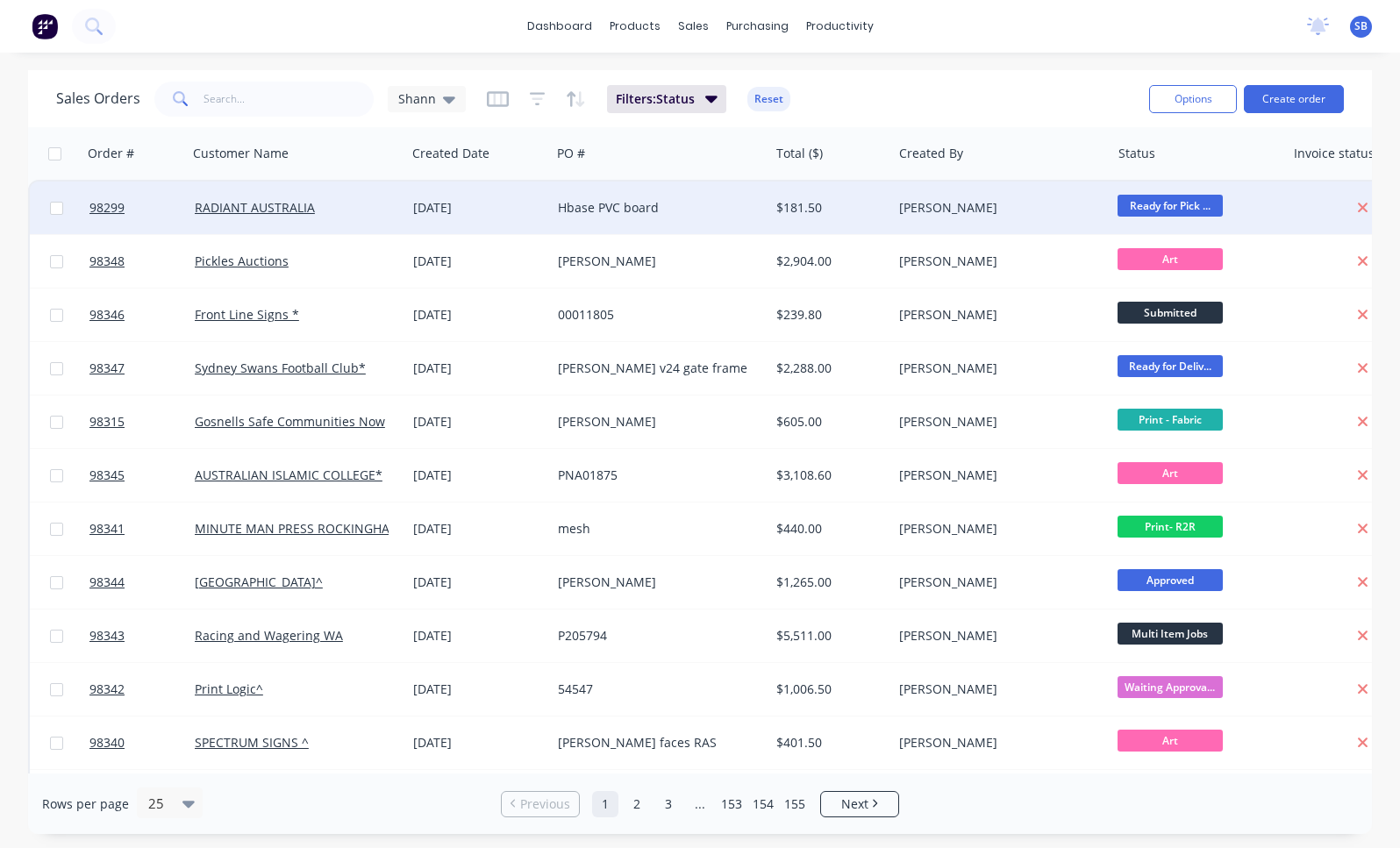
click at [666, 206] on div "Hbase PVC board" at bounding box center [655, 208] width 193 height 18
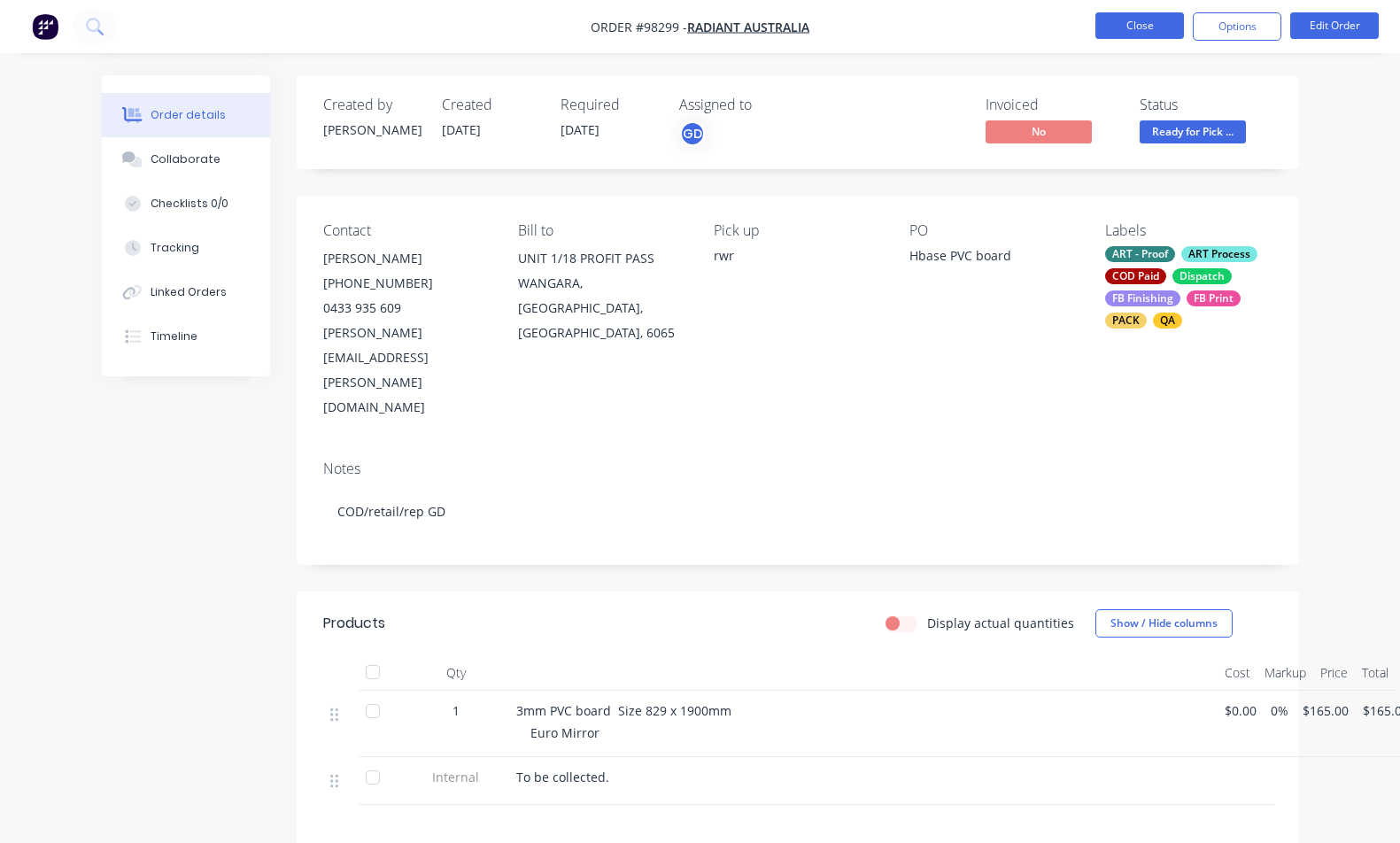
click at [1150, 31] on button "Close" at bounding box center [1140, 26] width 89 height 27
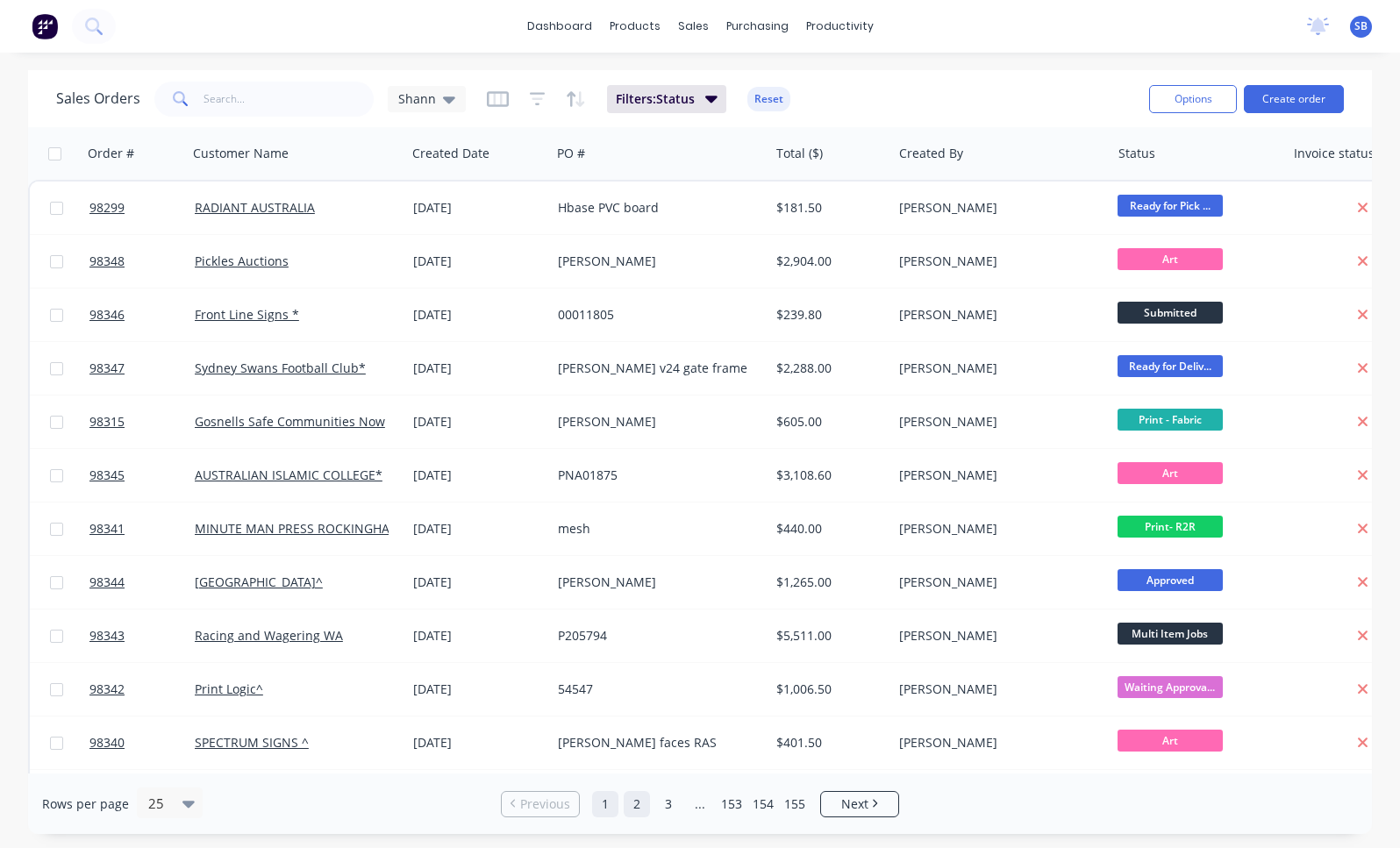
click at [632, 806] on link "2" at bounding box center [636, 804] width 26 height 26
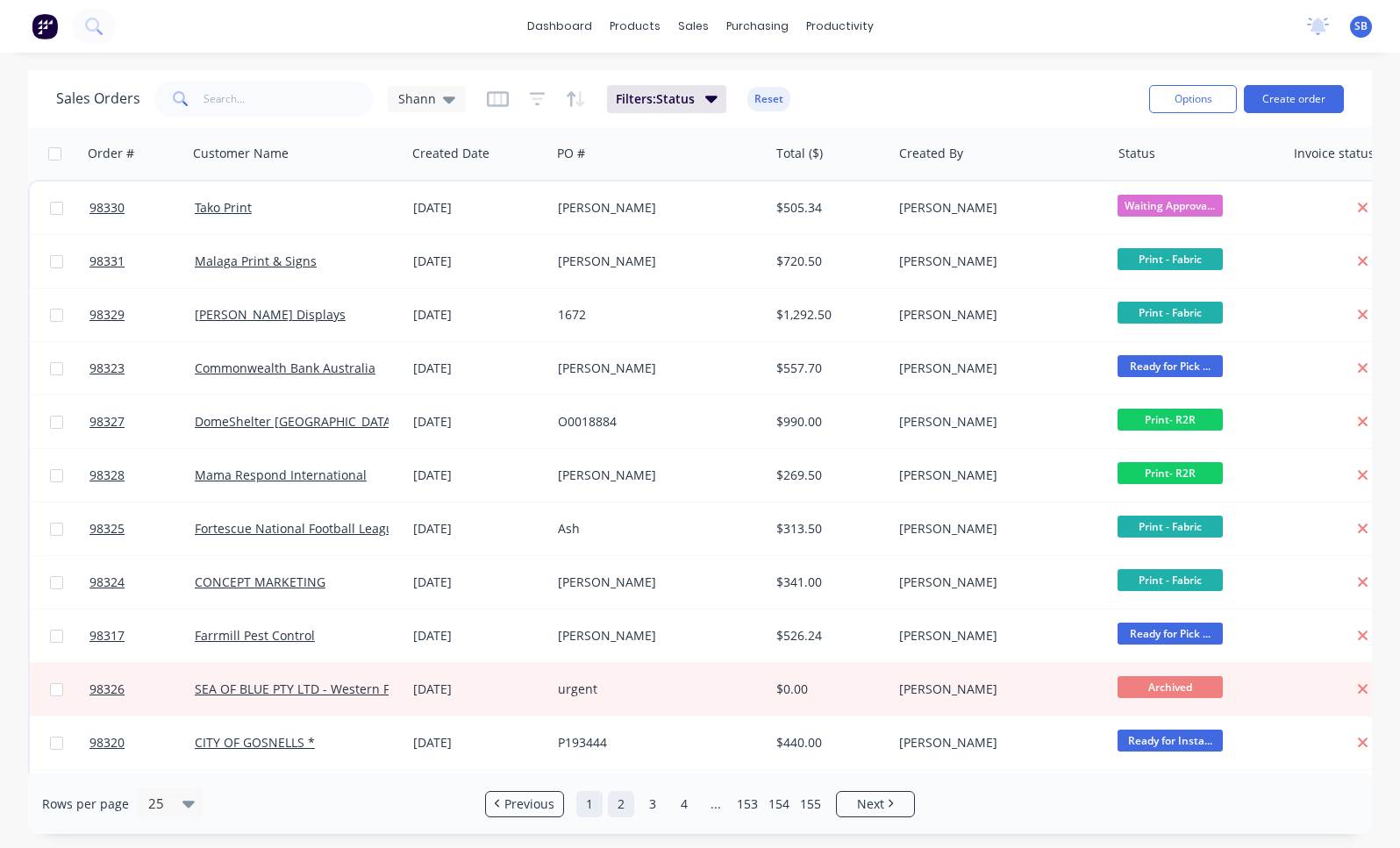
click at [591, 807] on link "1" at bounding box center [589, 804] width 26 height 26
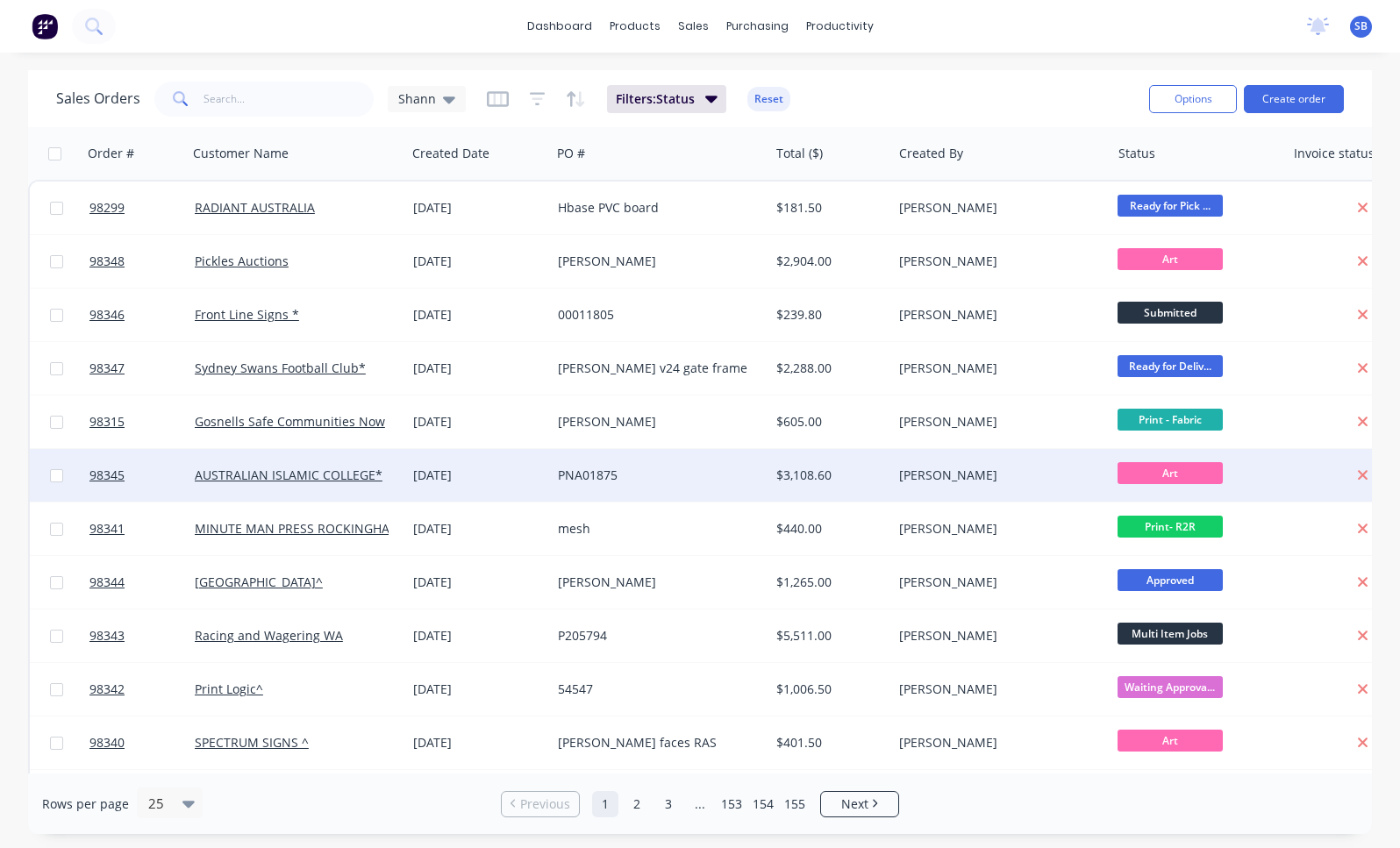
click at [649, 470] on div "PNA01875" at bounding box center [655, 476] width 193 height 18
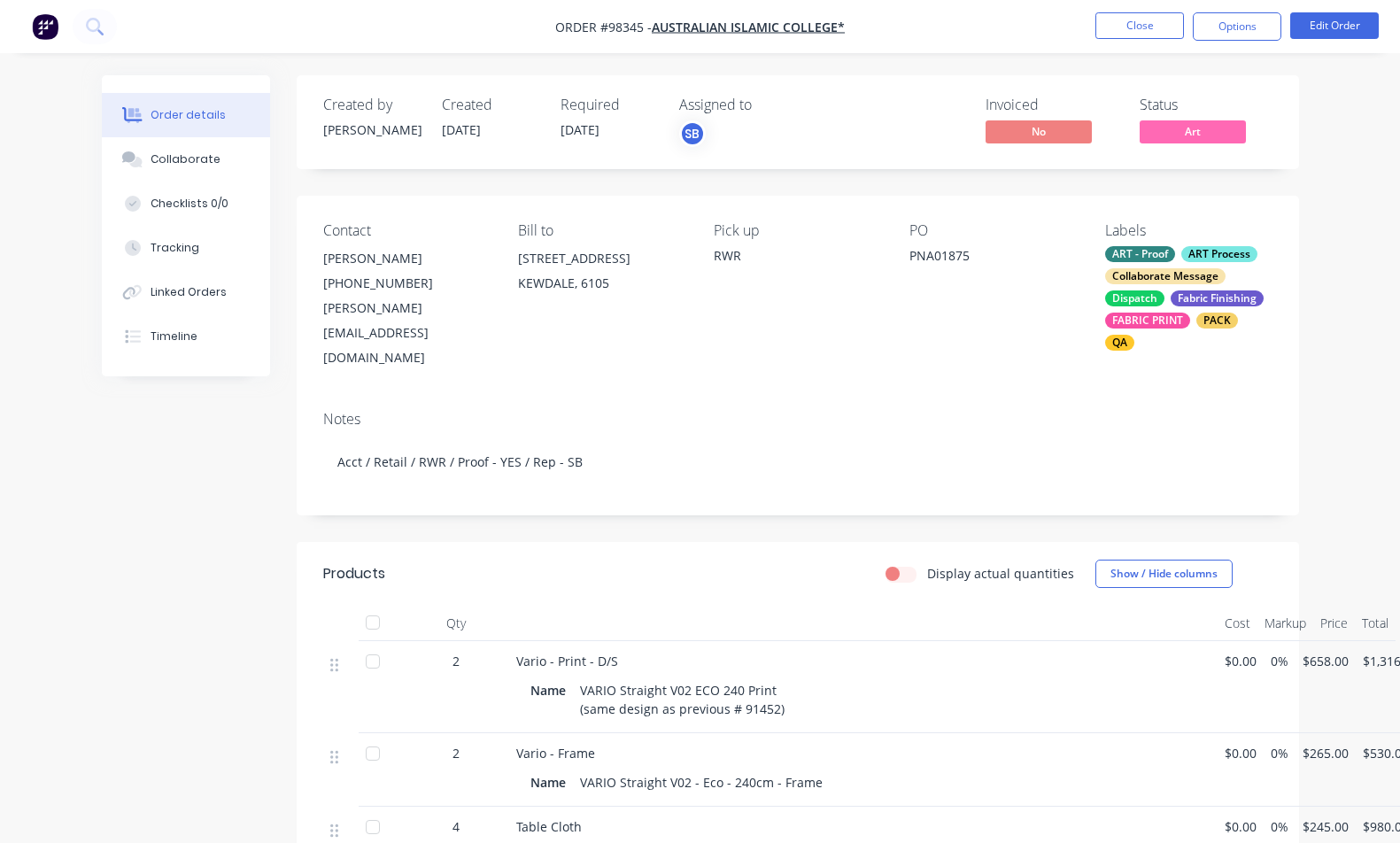
click at [1154, 39] on li "Close" at bounding box center [1140, 27] width 89 height 29
click at [1154, 31] on button "Close" at bounding box center [1140, 26] width 89 height 27
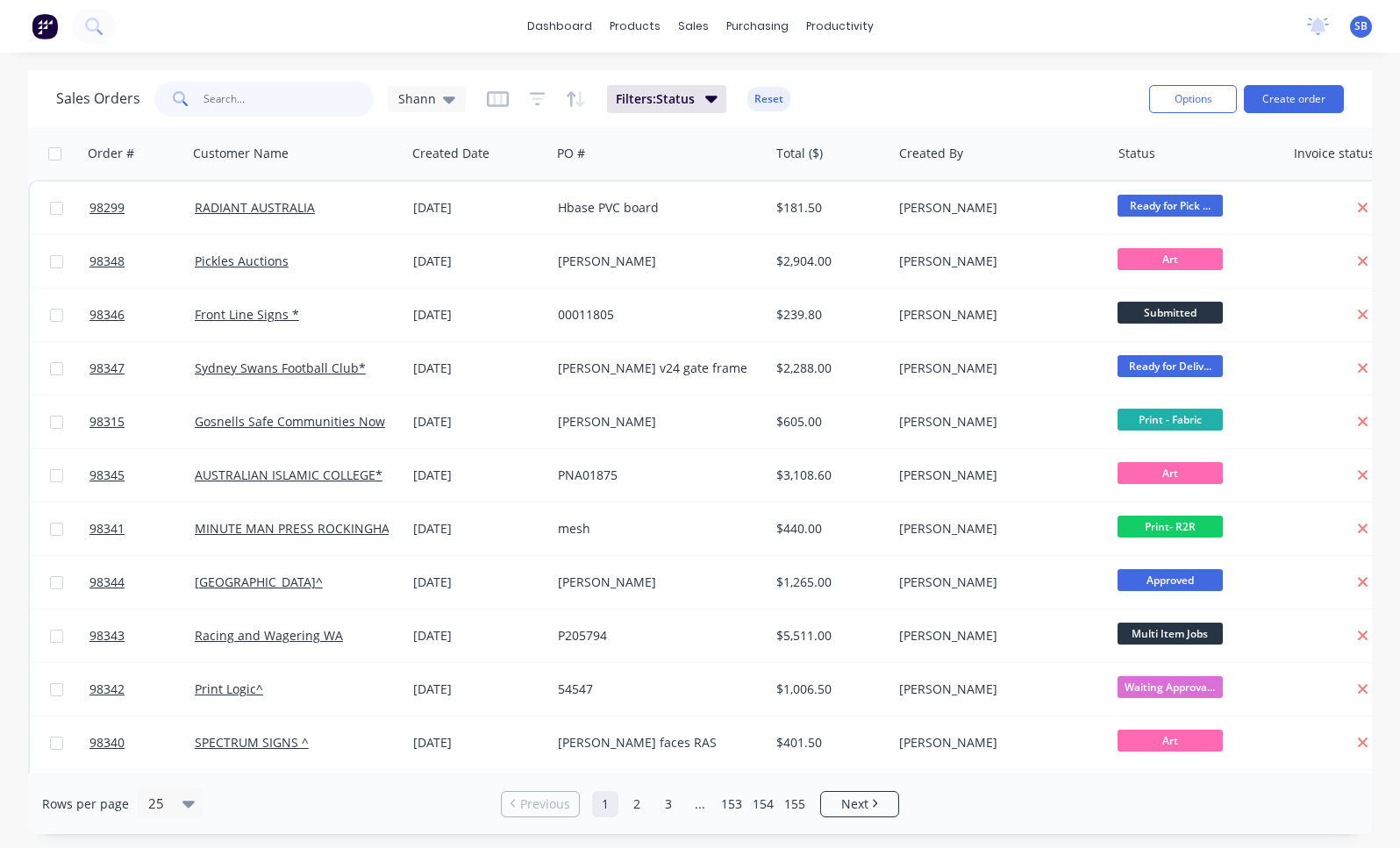
click at [281, 89] on input "text" at bounding box center [288, 100] width 171 height 35
click at [641, 797] on link "2" at bounding box center [636, 804] width 26 height 26
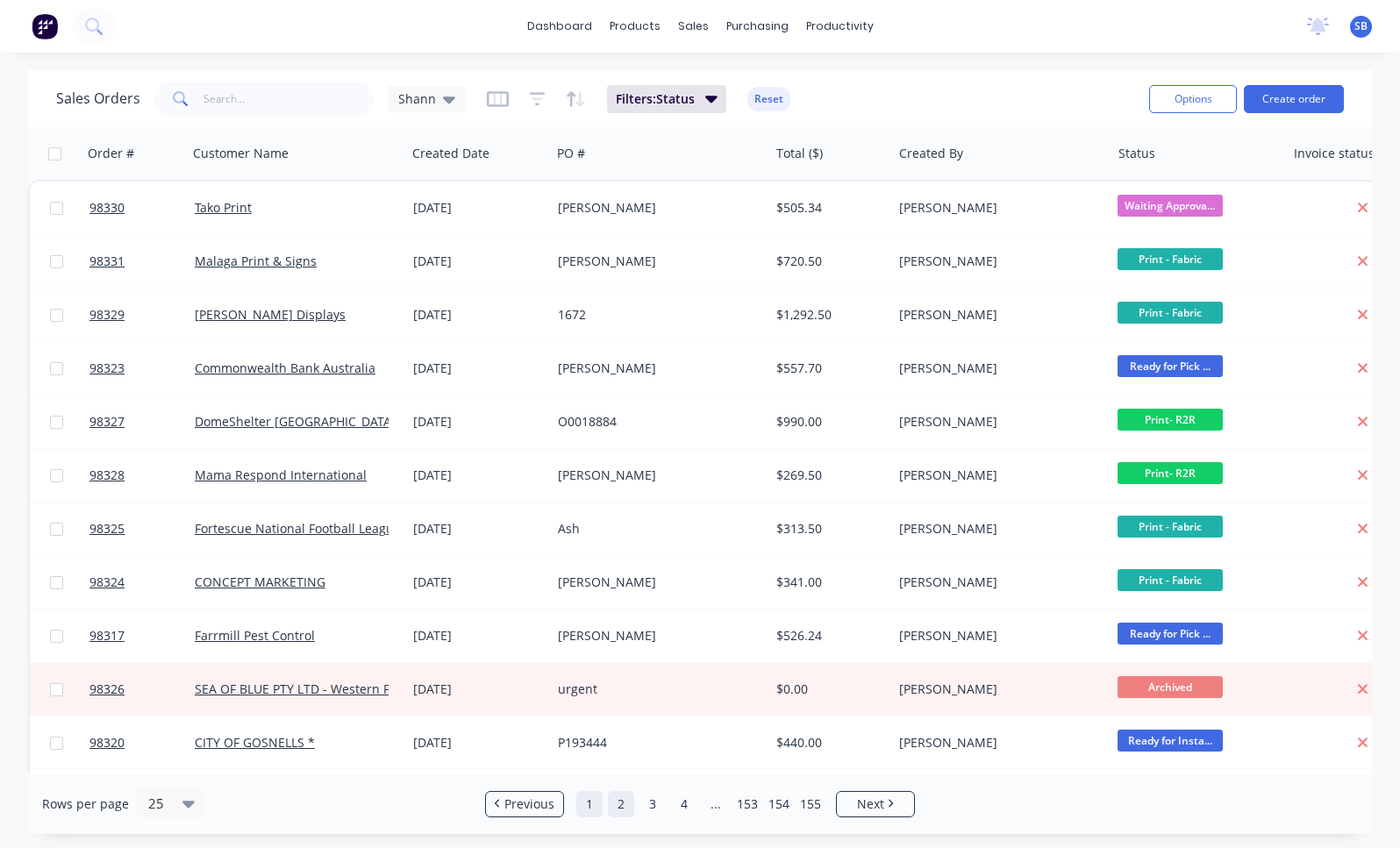
click at [599, 804] on link "1" at bounding box center [589, 804] width 26 height 26
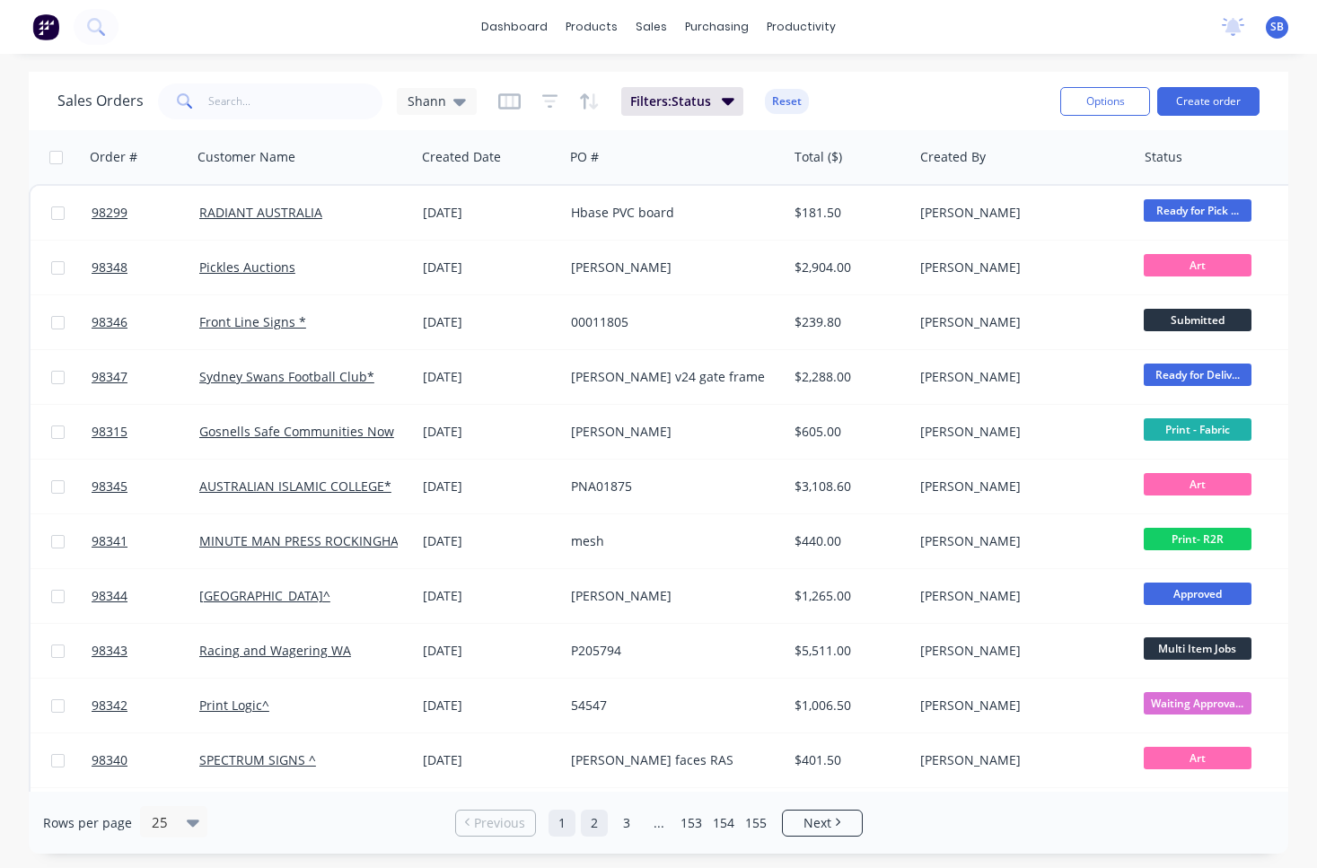
click at [595, 823] on link "2" at bounding box center [594, 823] width 27 height 27
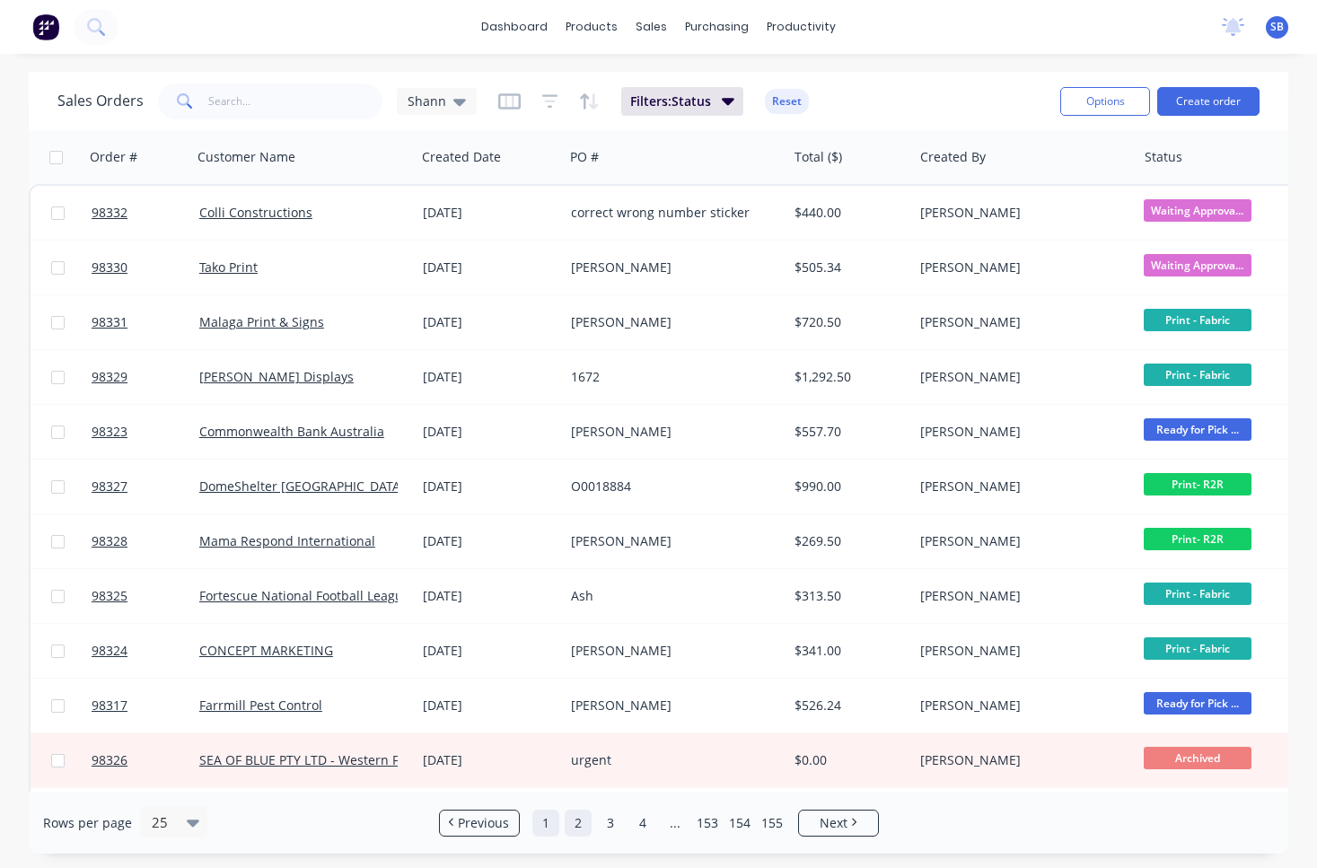
click at [541, 821] on link "1" at bounding box center [545, 823] width 27 height 27
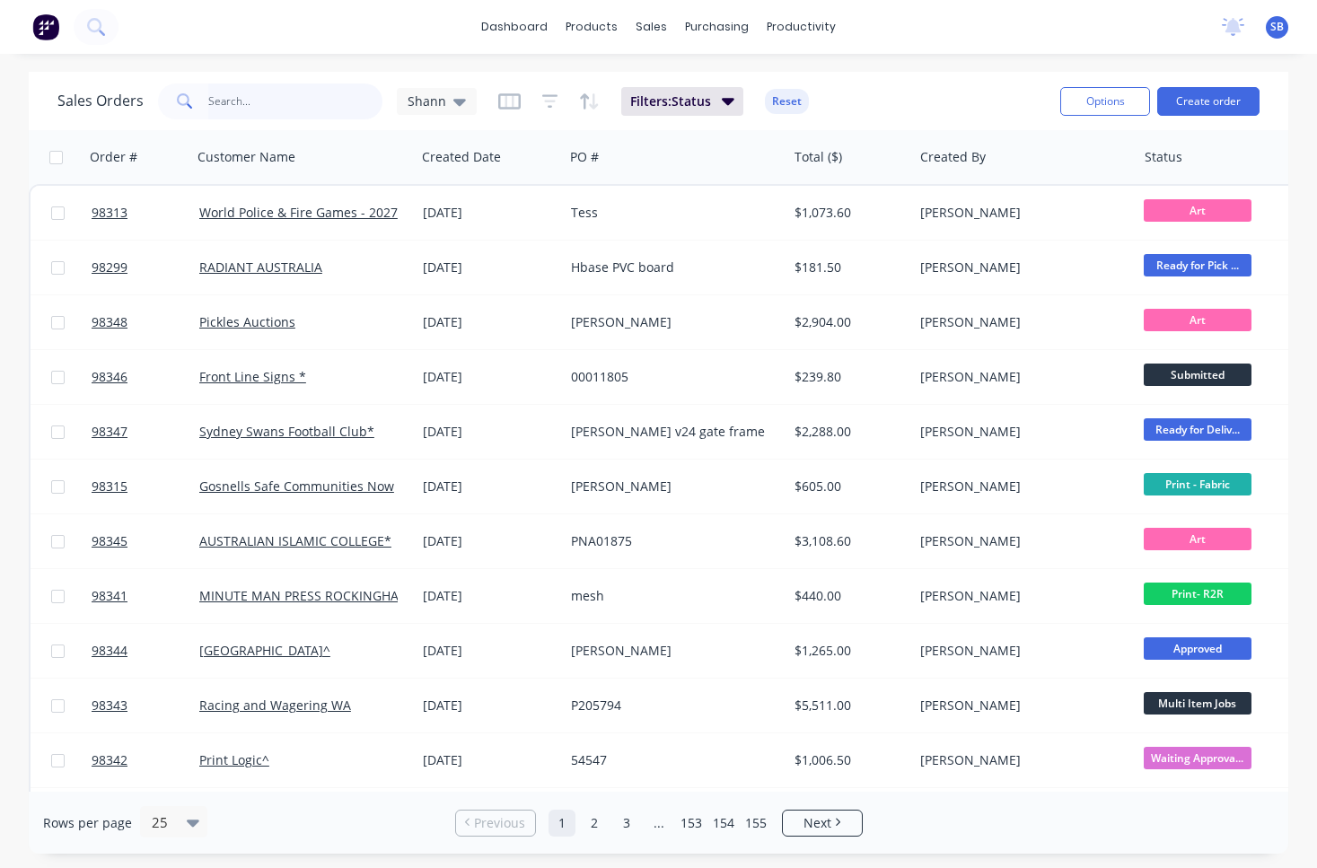
click at [233, 105] on input "text" at bounding box center [295, 102] width 175 height 36
type input "agwest"
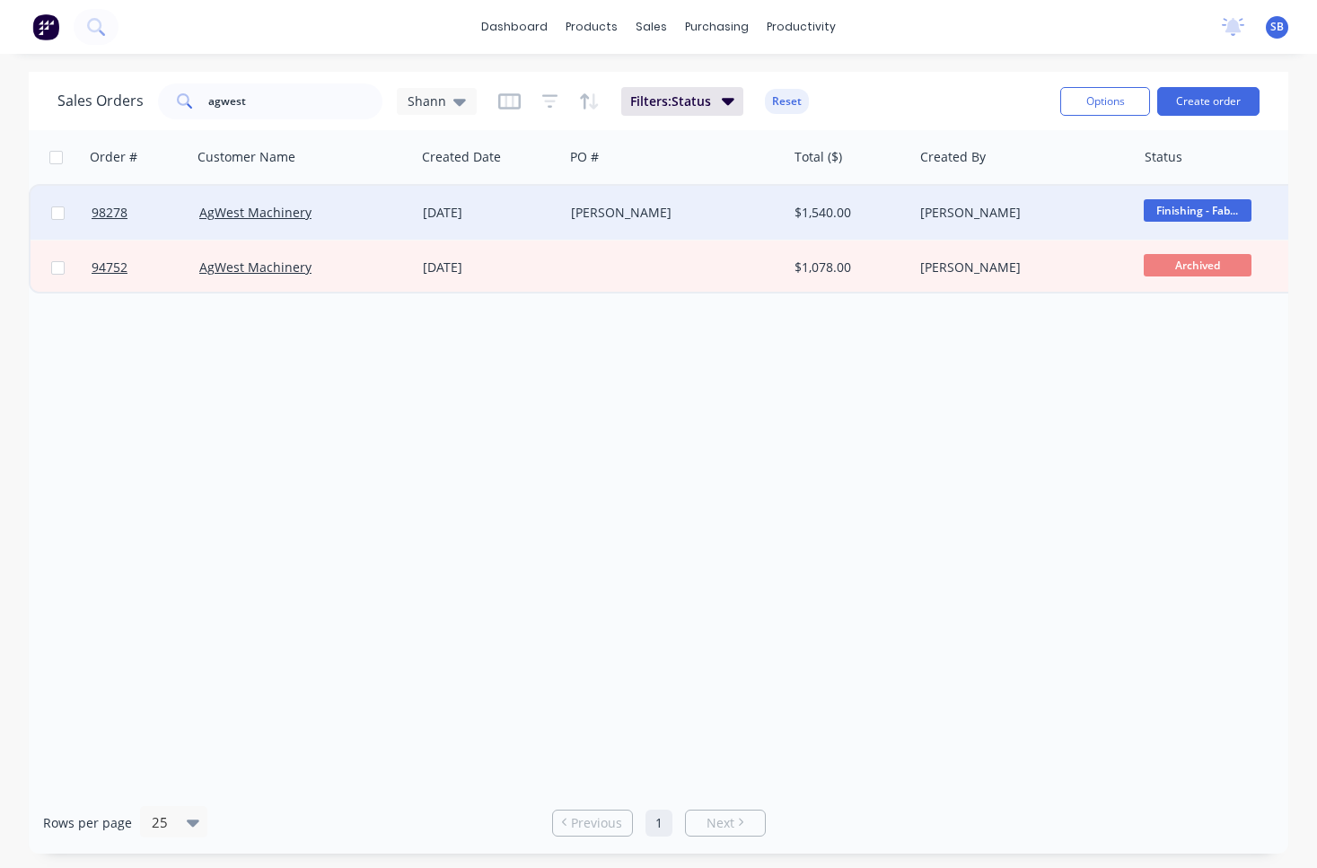
click at [627, 215] on div "[PERSON_NAME]" at bounding box center [670, 213] width 198 height 18
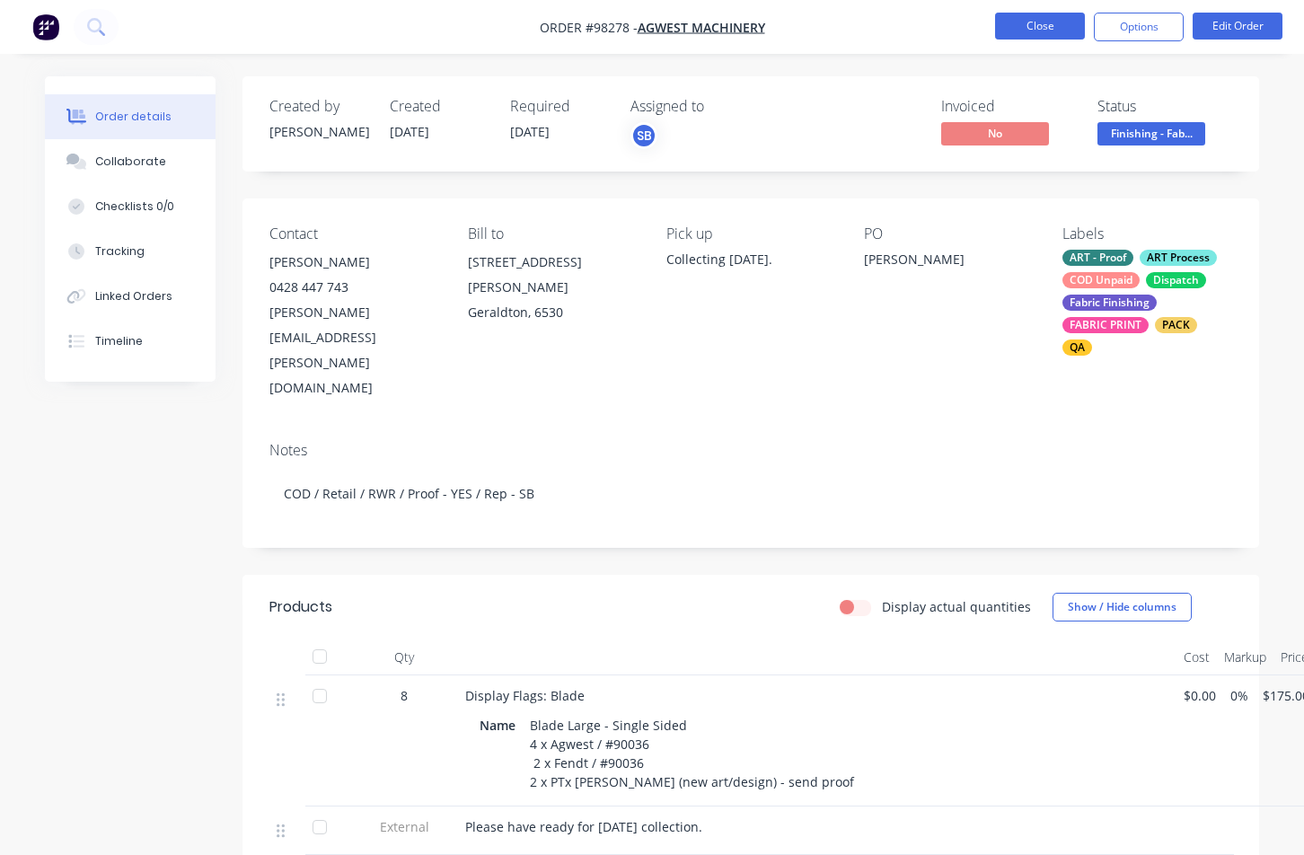
click at [1005, 31] on button "Close" at bounding box center [1040, 26] width 90 height 27
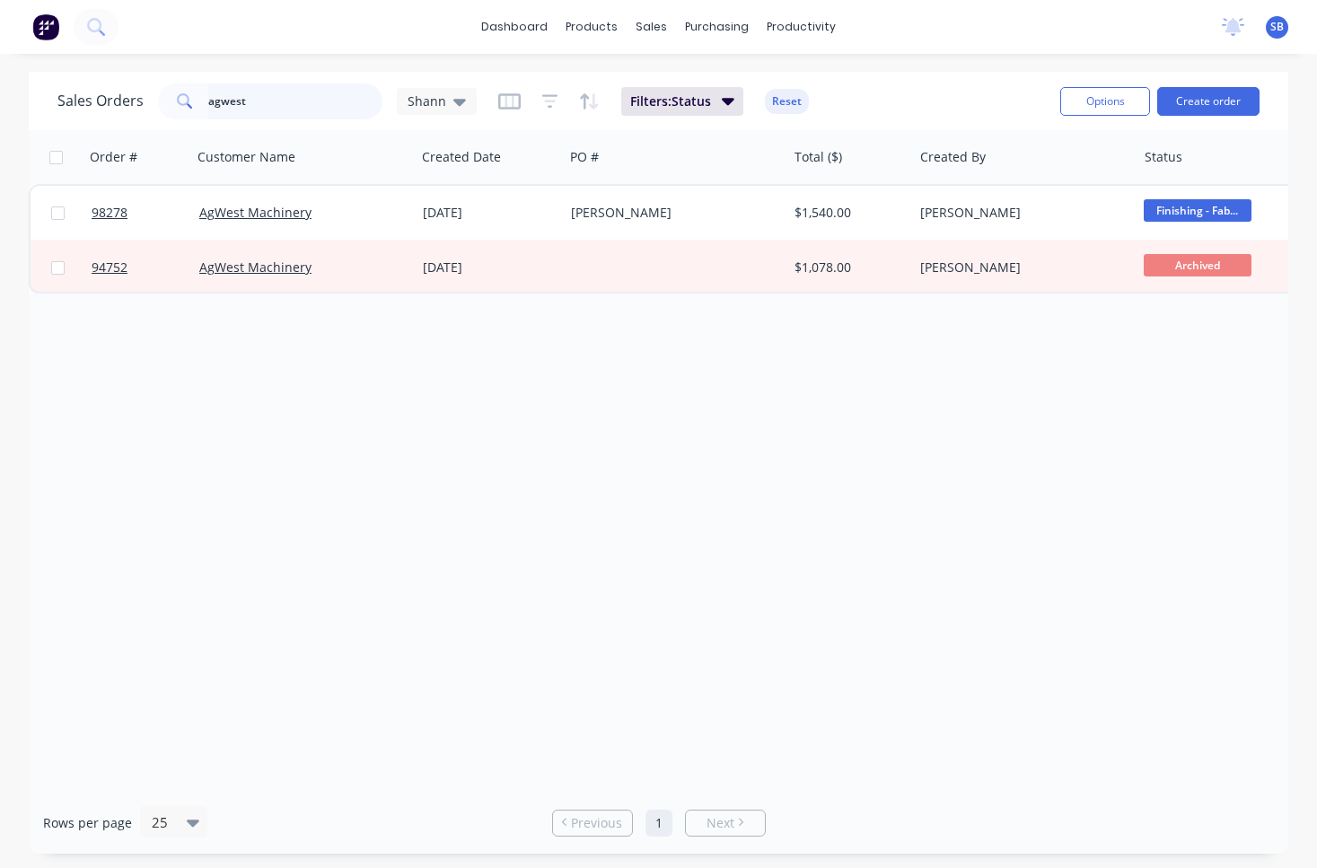
click at [289, 110] on input "agwest" at bounding box center [295, 102] width 175 height 36
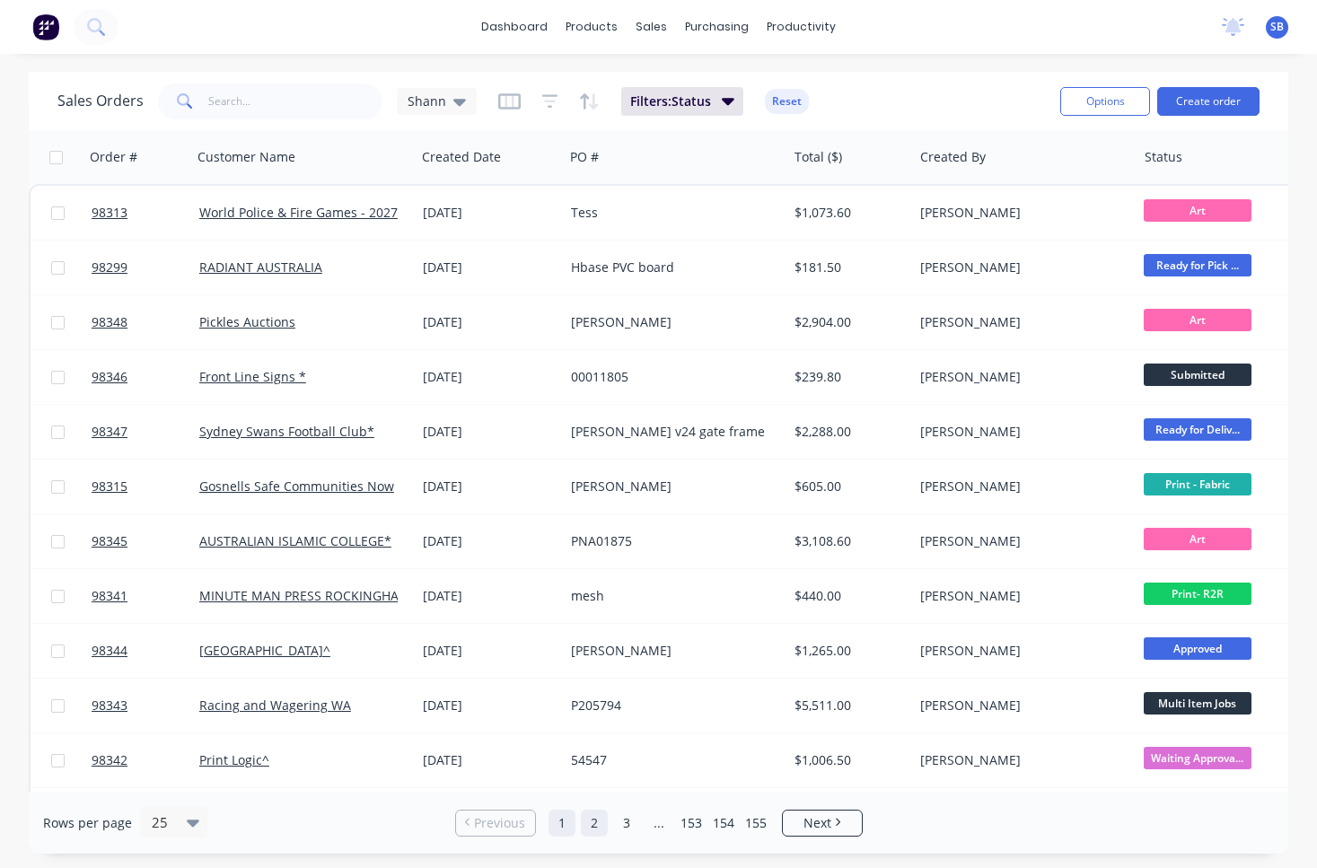
click at [594, 820] on link "2" at bounding box center [594, 823] width 27 height 27
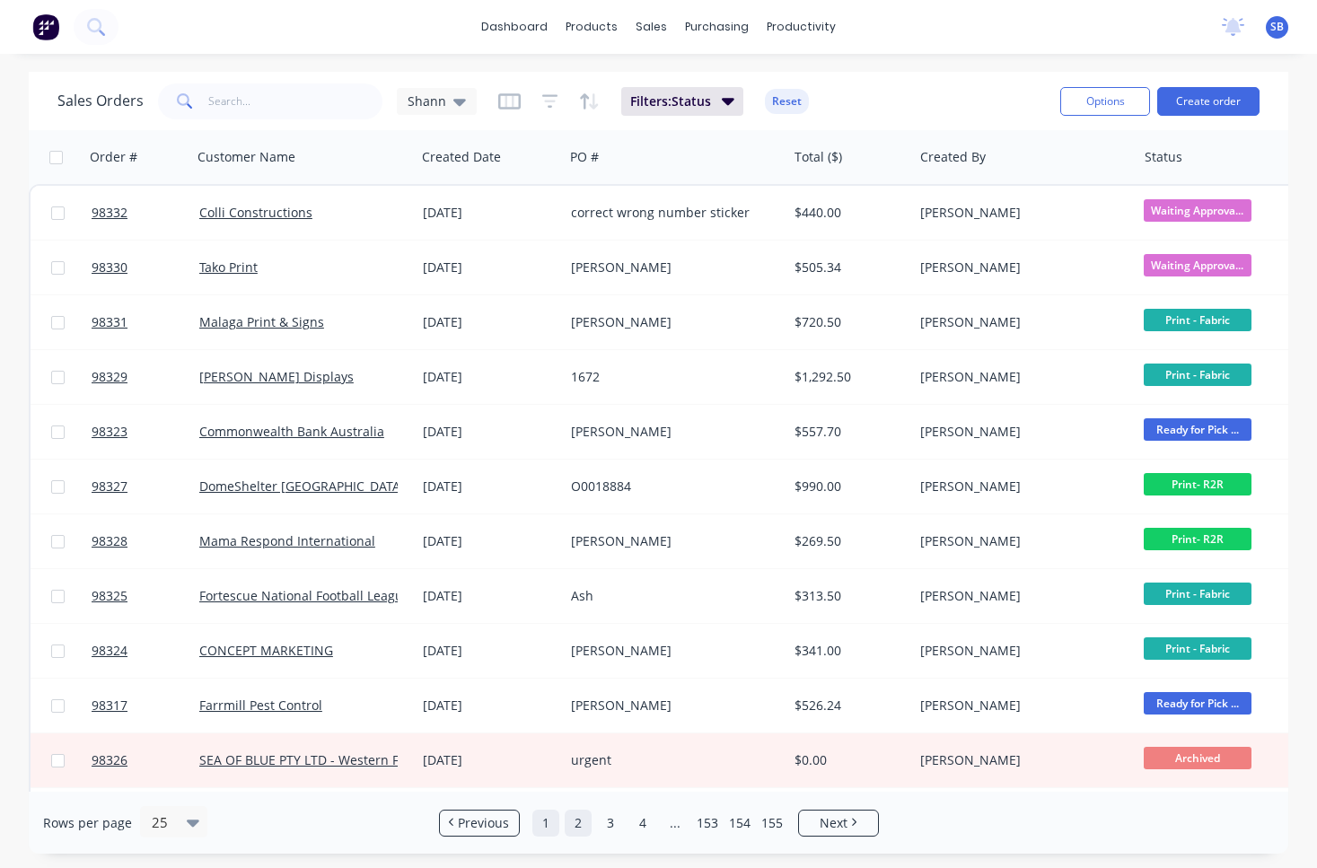
click at [547, 823] on link "1" at bounding box center [545, 823] width 27 height 27
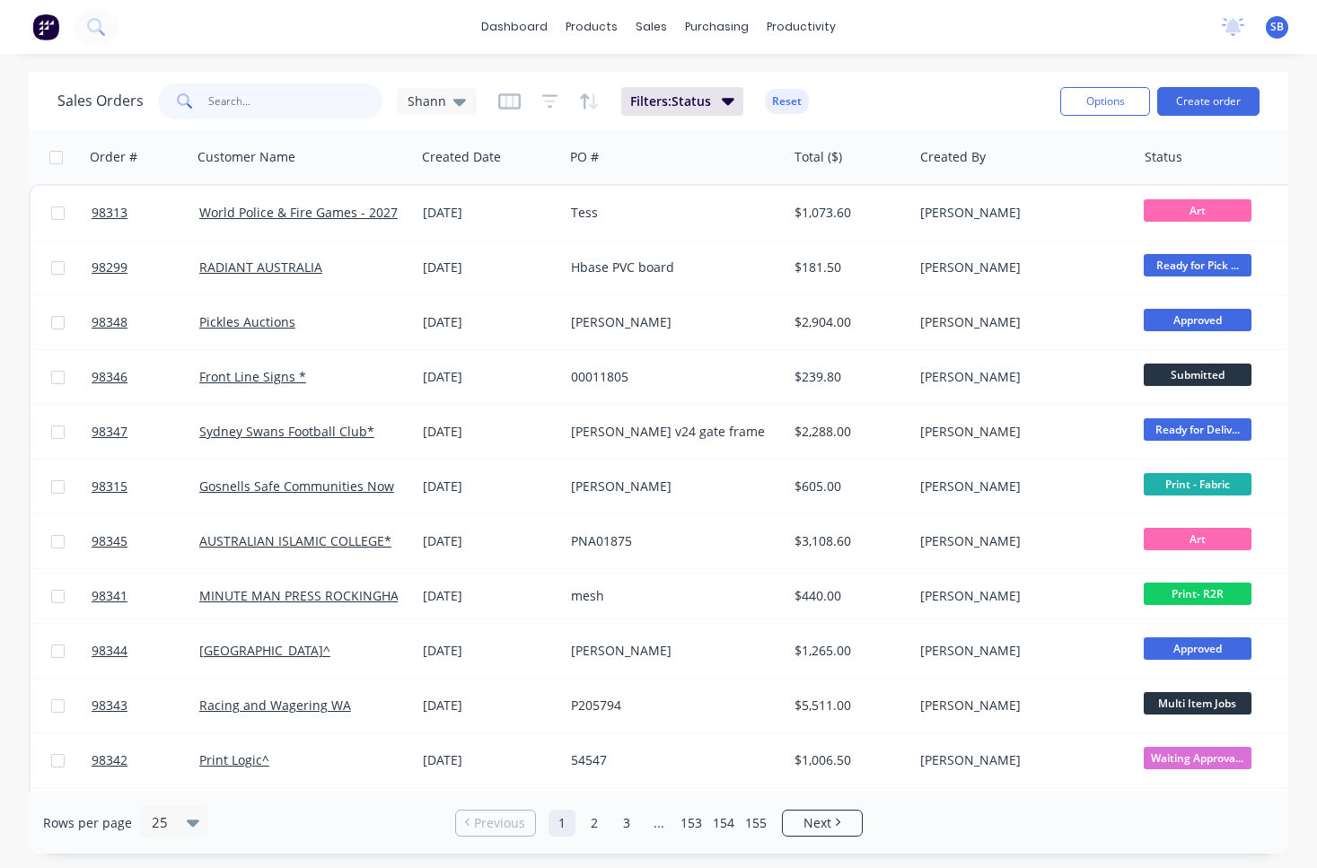
click at [309, 116] on input "text" at bounding box center [295, 102] width 175 height 36
type input "esperance"
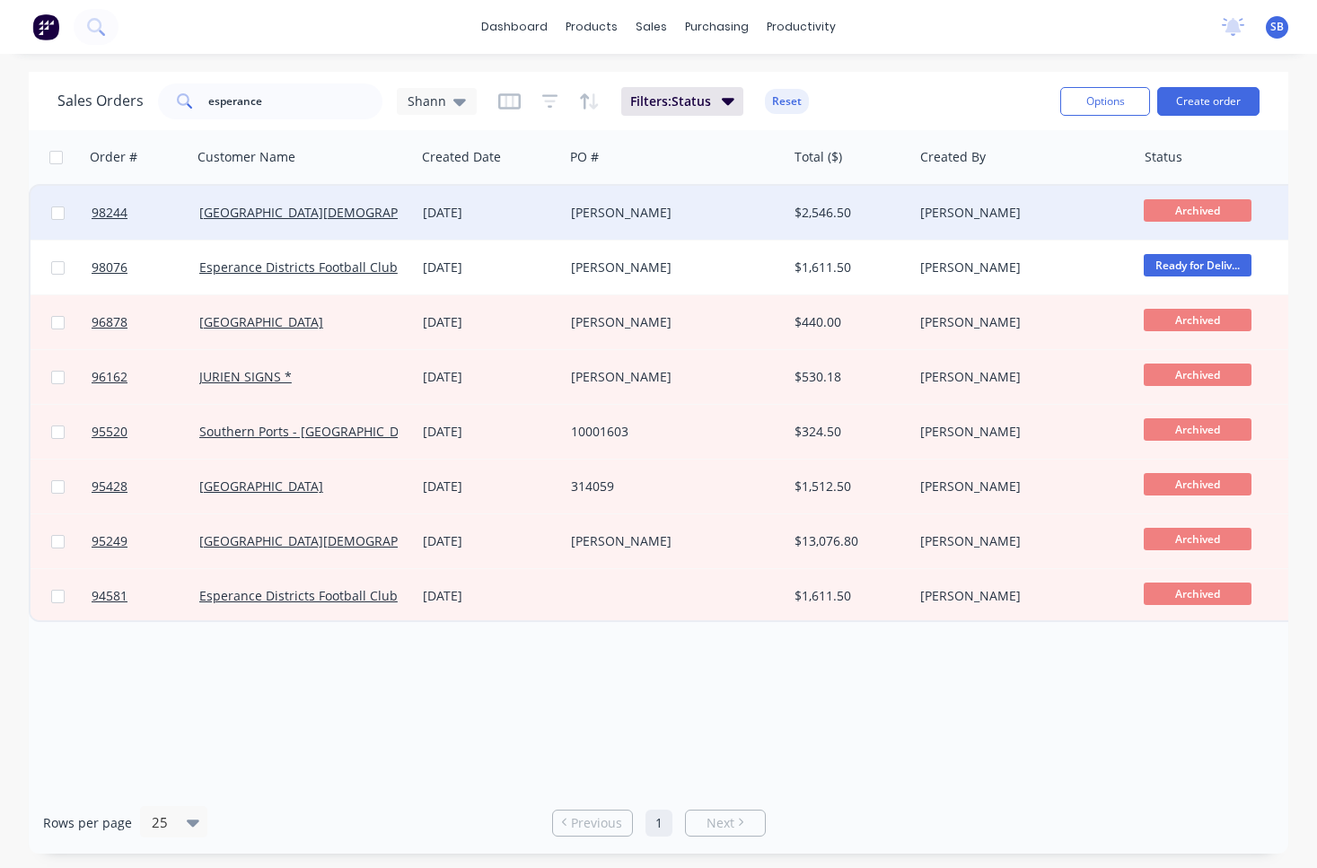
click at [638, 208] on div "[PERSON_NAME]" at bounding box center [670, 213] width 198 height 18
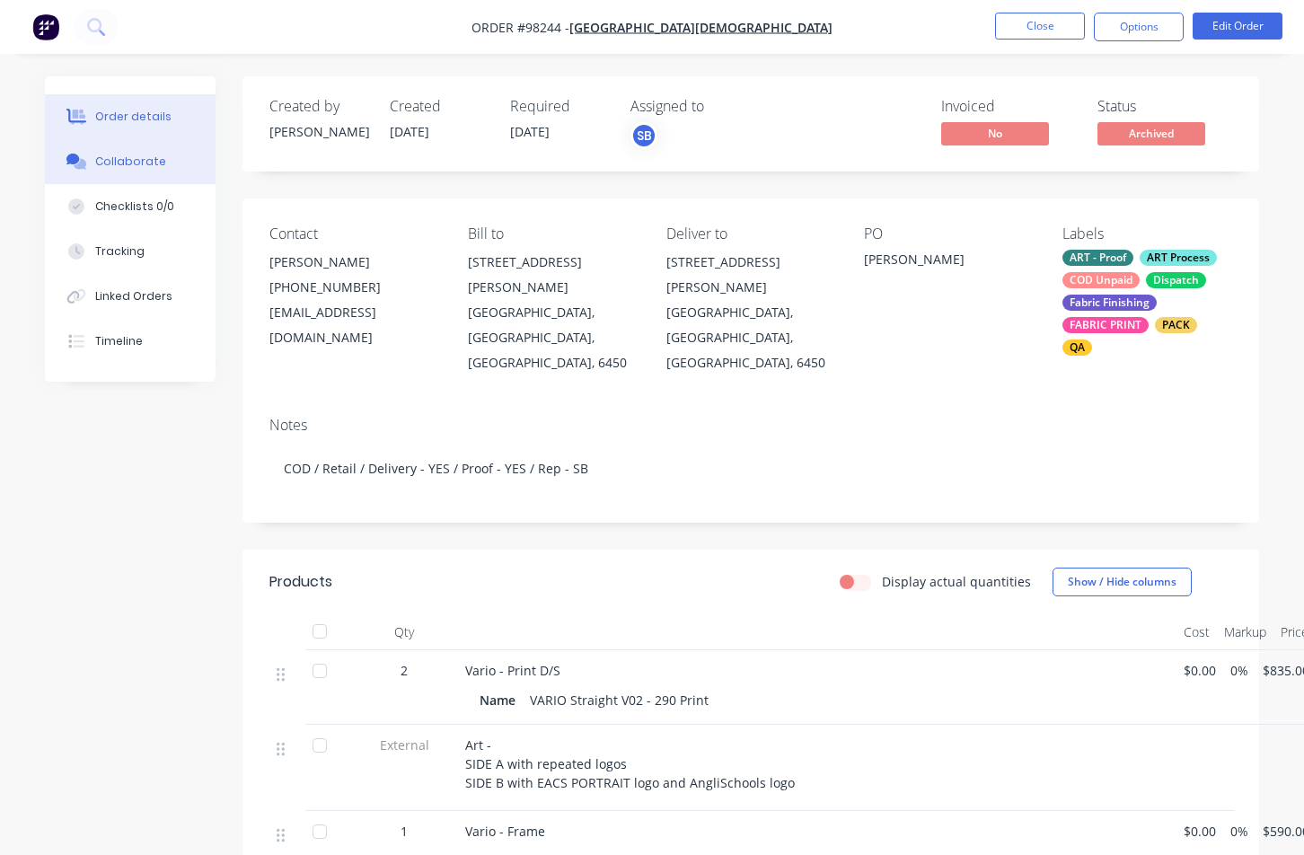
click at [137, 153] on button "Collaborate" at bounding box center [130, 161] width 171 height 45
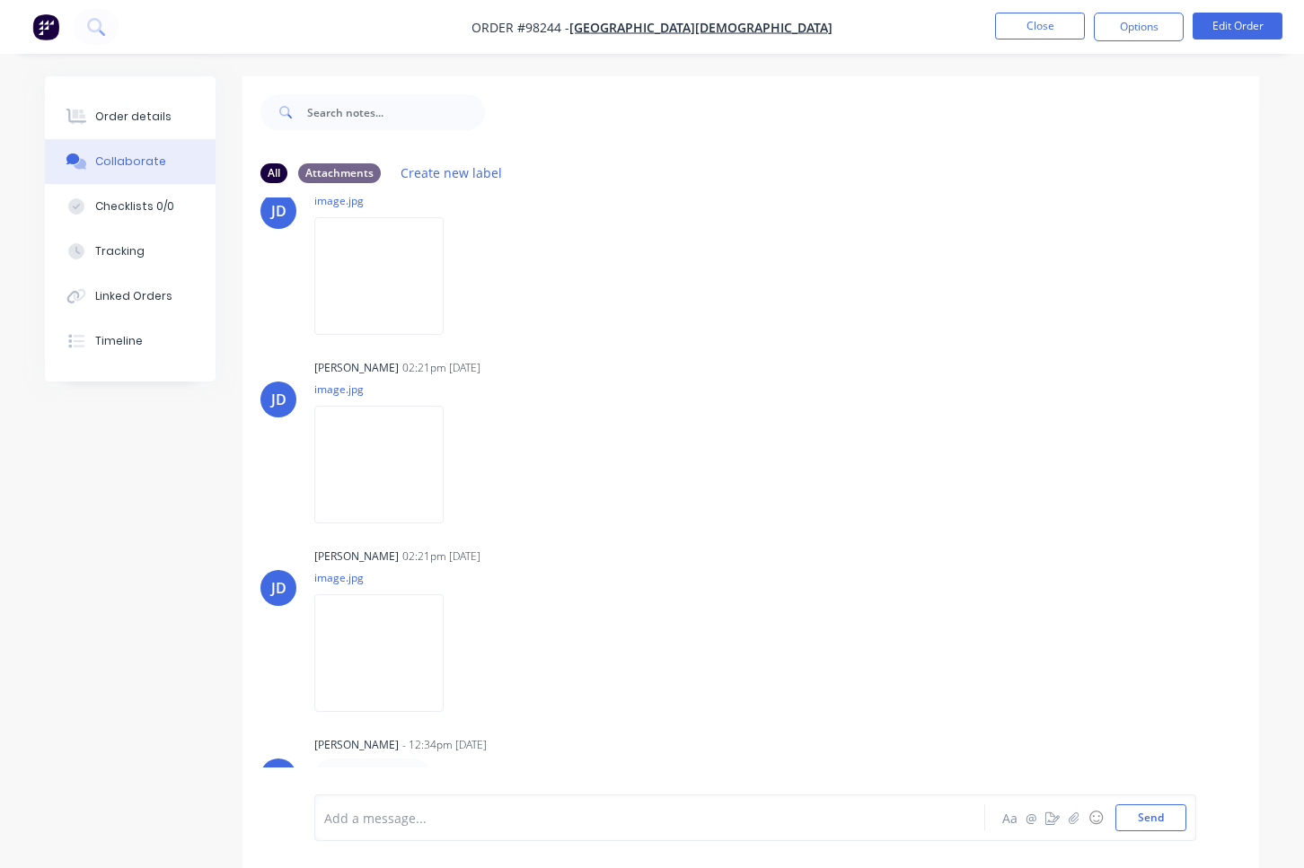
scroll to position [27, 0]
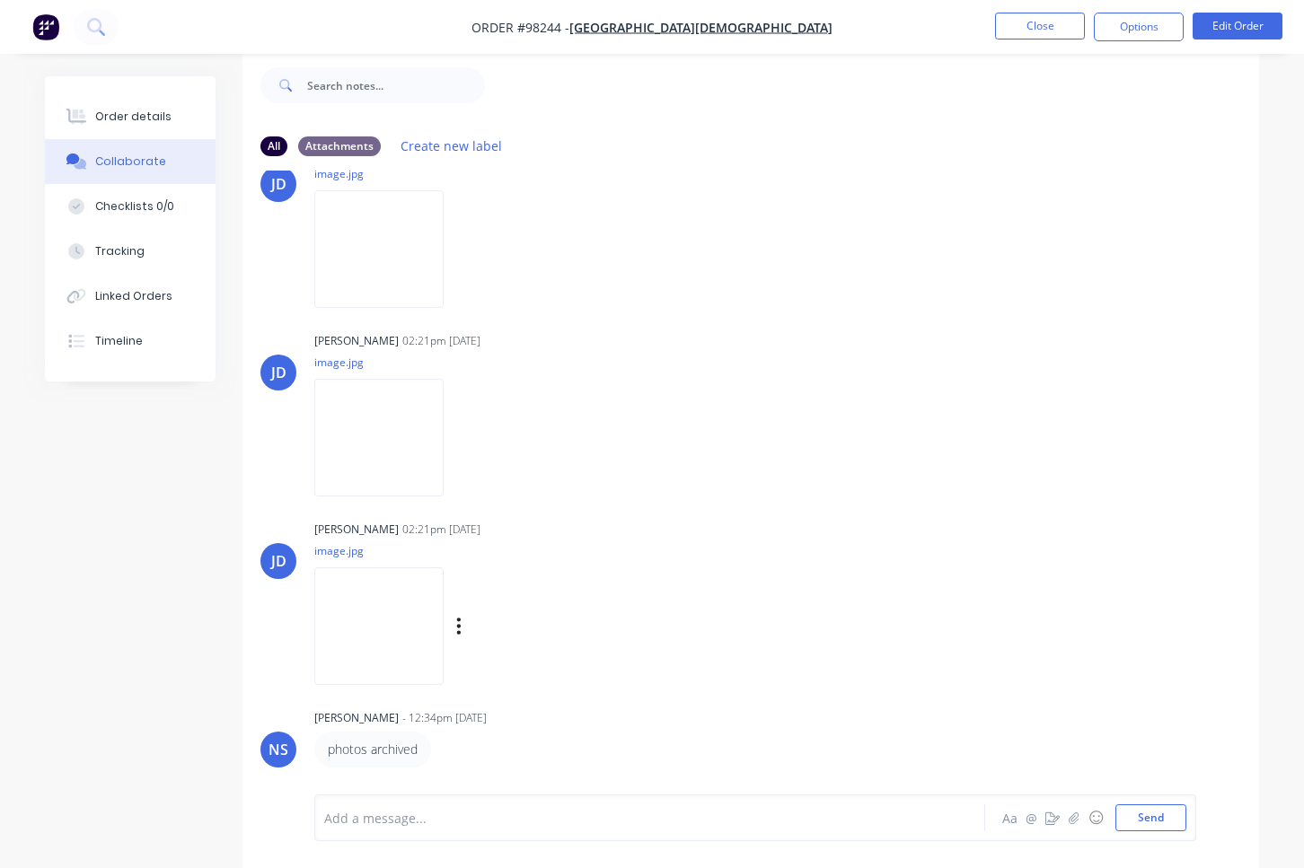
click at [362, 607] on img at bounding box center [378, 627] width 129 height 118
click at [429, 444] on img at bounding box center [378, 438] width 129 height 118
click at [1028, 31] on button "Close" at bounding box center [1040, 26] width 90 height 27
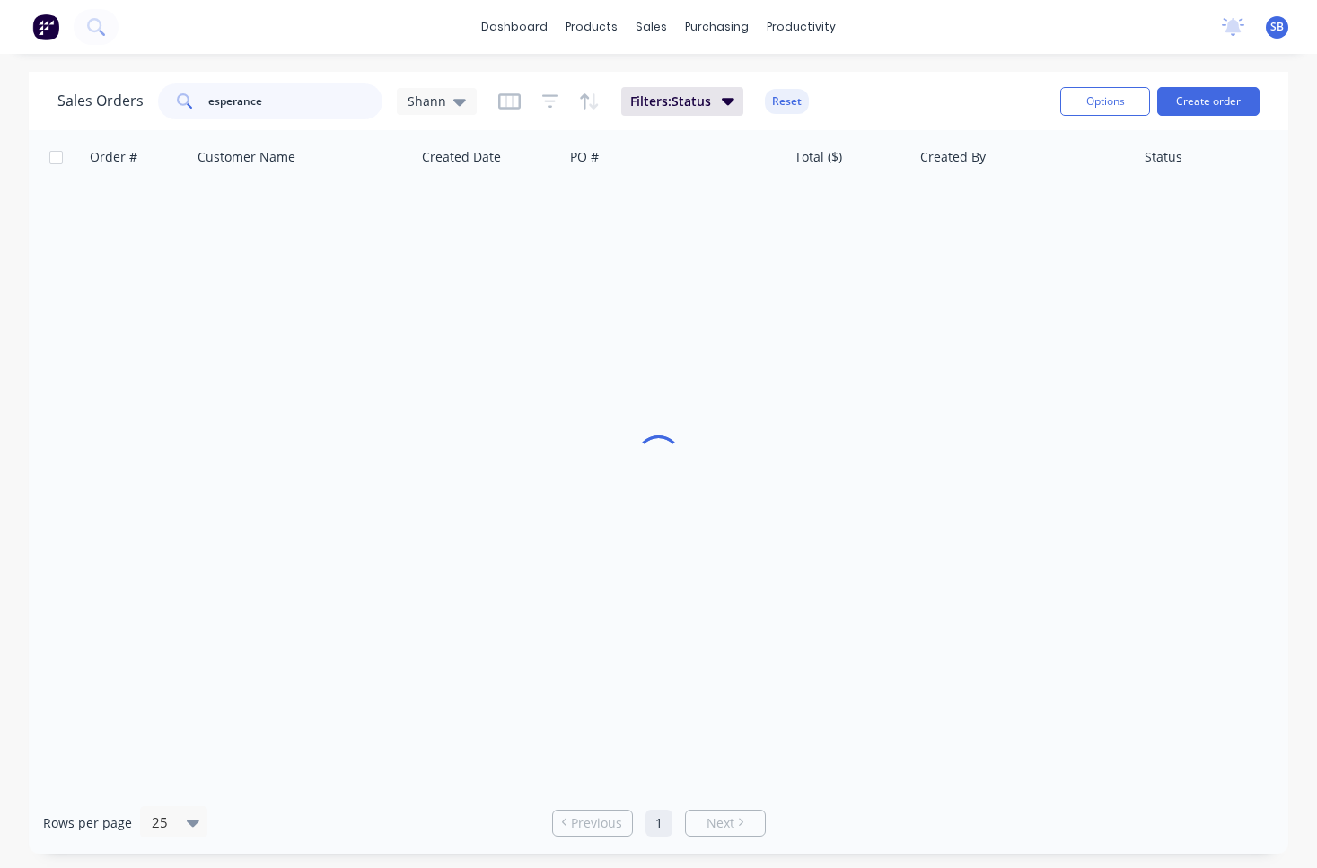
click at [304, 108] on input "esperance" at bounding box center [295, 102] width 175 height 36
